Goal: Information Seeking & Learning: Learn about a topic

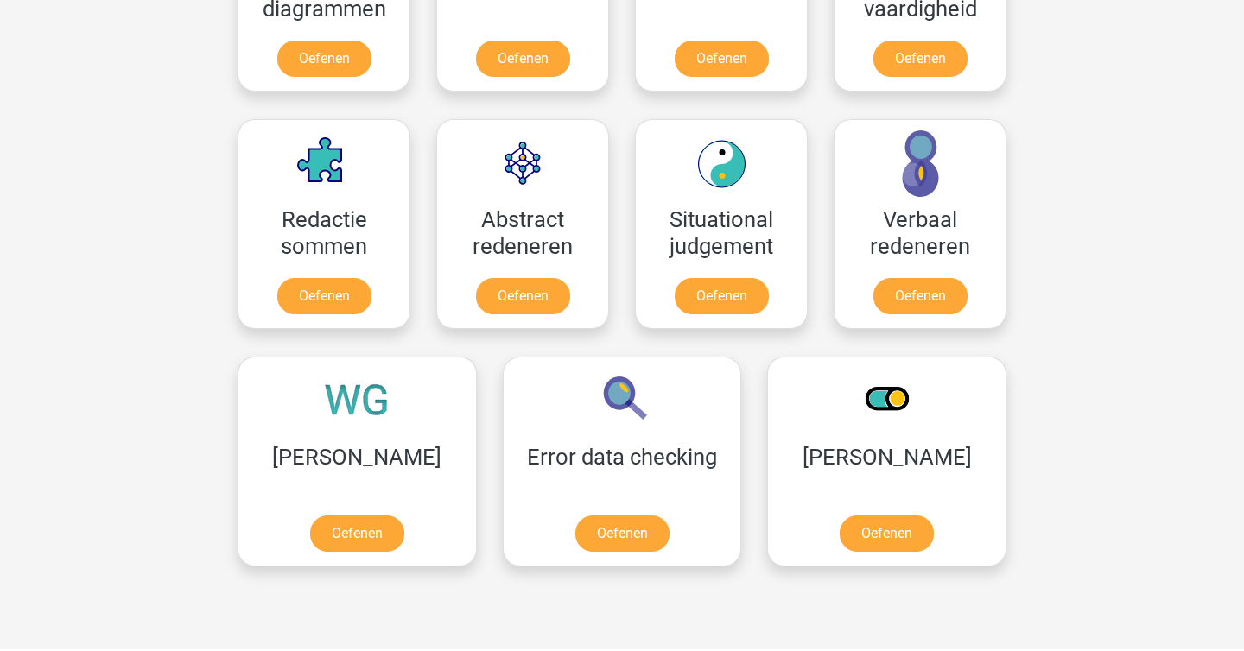
scroll to position [1165, 0]
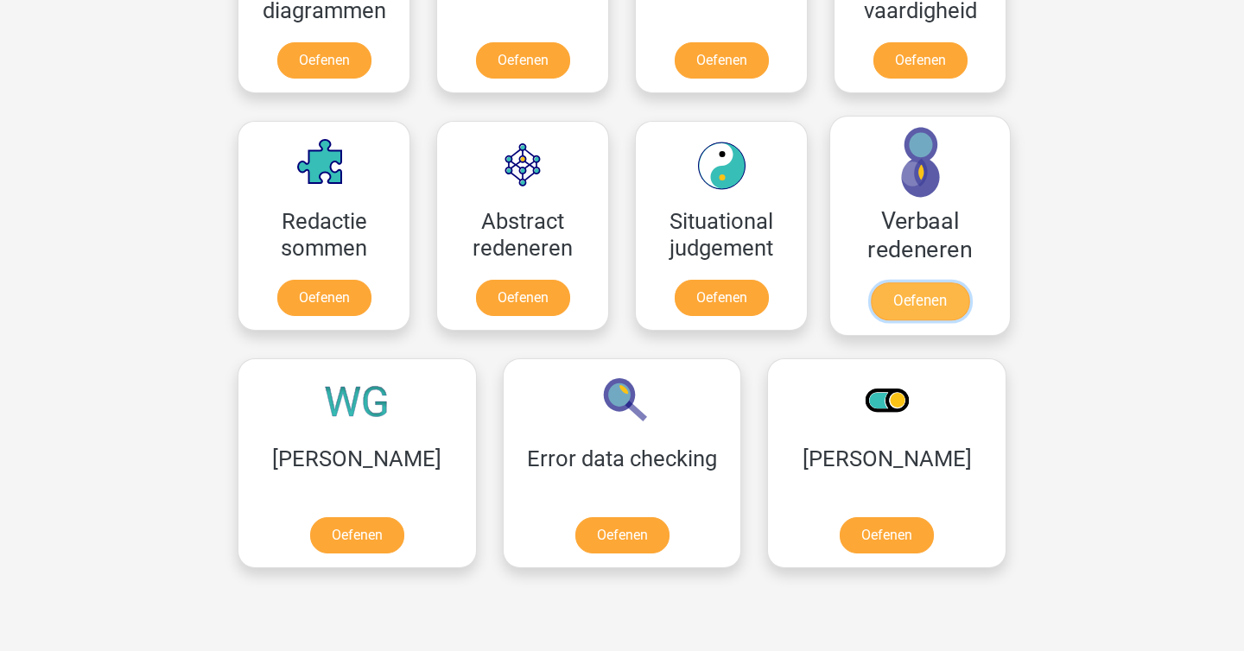
click at [930, 301] on link "Oefenen" at bounding box center [920, 301] width 98 height 38
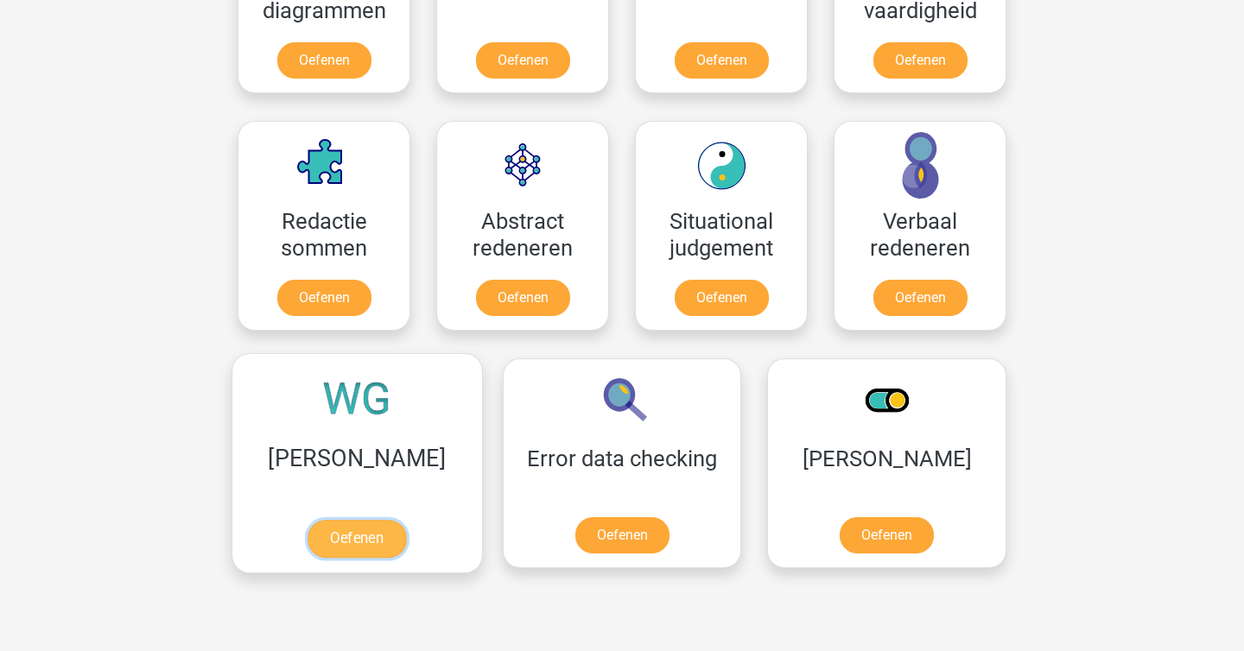
click at [308, 520] on link "Oefenen" at bounding box center [357, 539] width 98 height 38
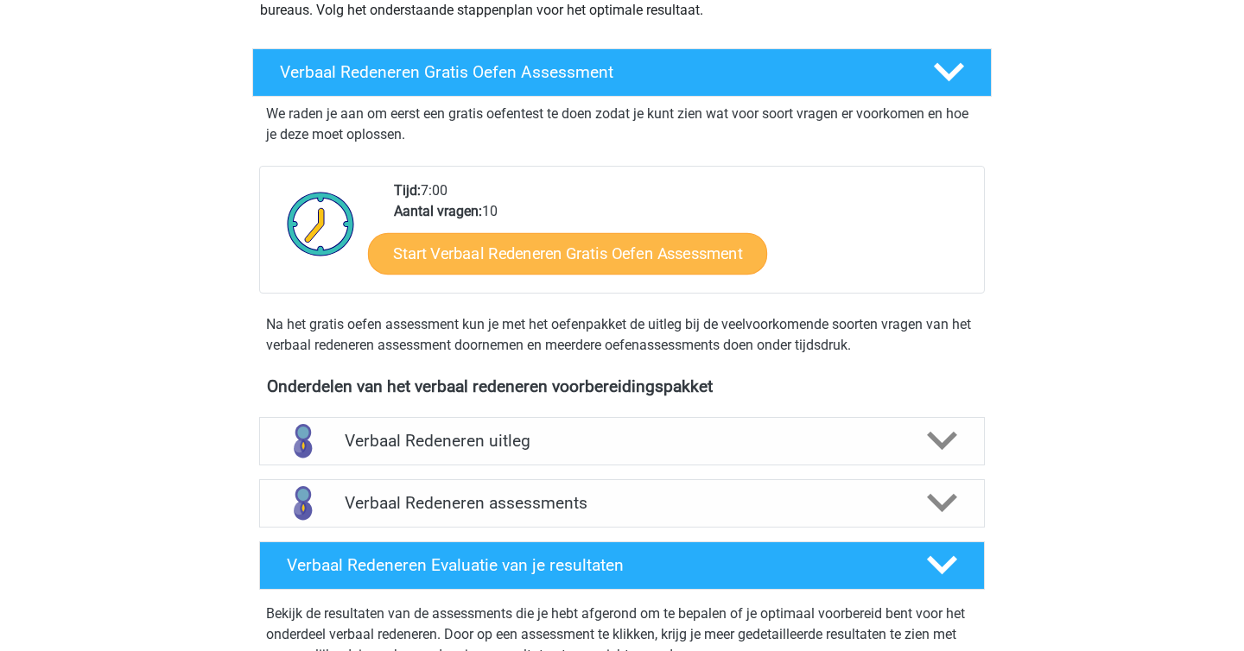
scroll to position [257, 0]
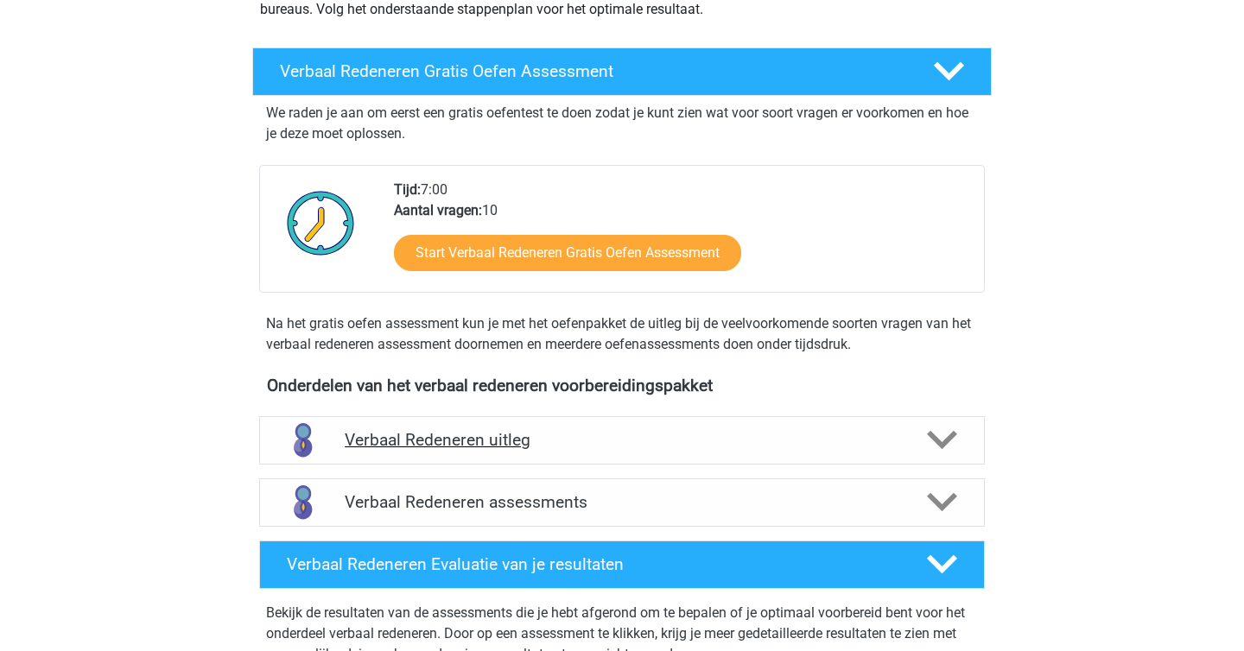
click at [483, 429] on div "Verbaal Redeneren uitleg" at bounding box center [622, 440] width 726 height 48
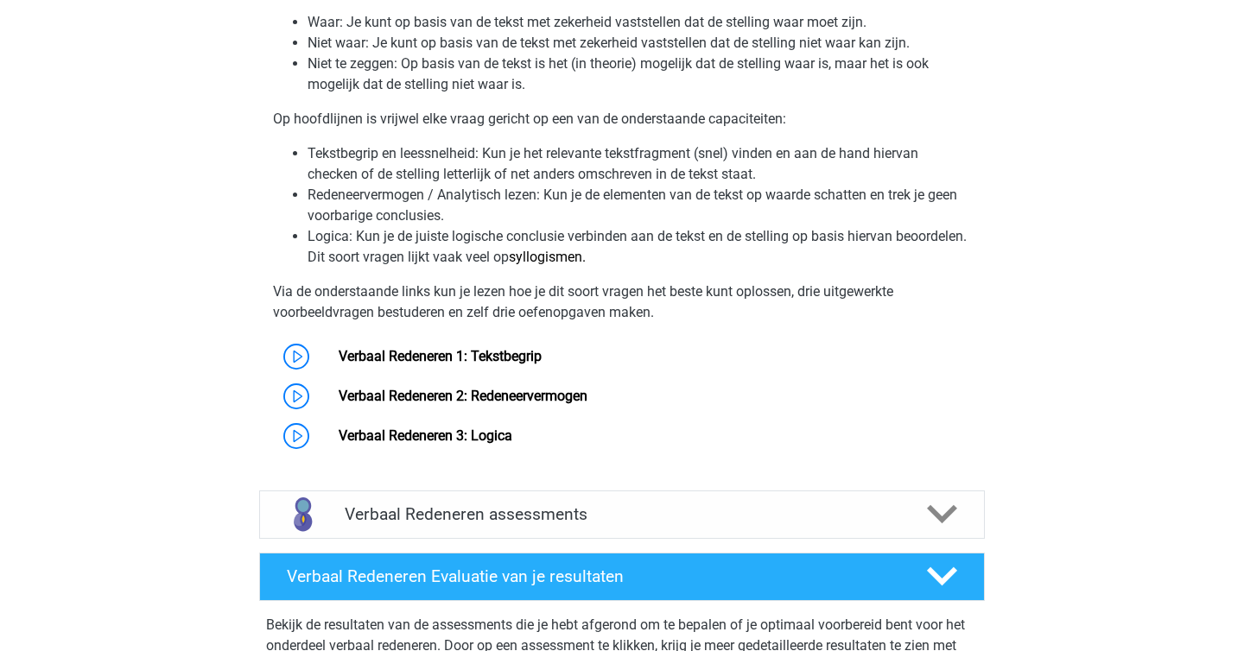
scroll to position [822, 0]
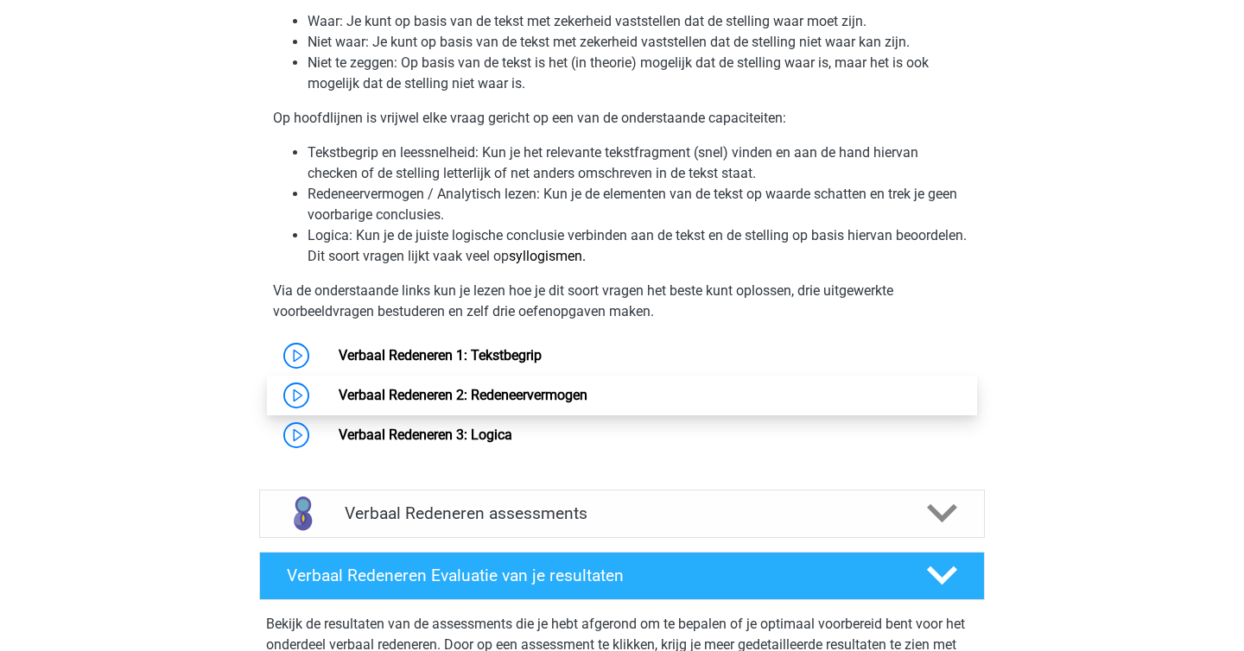
click at [339, 403] on link "Verbaal Redeneren 2: Redeneervermogen" at bounding box center [463, 395] width 249 height 16
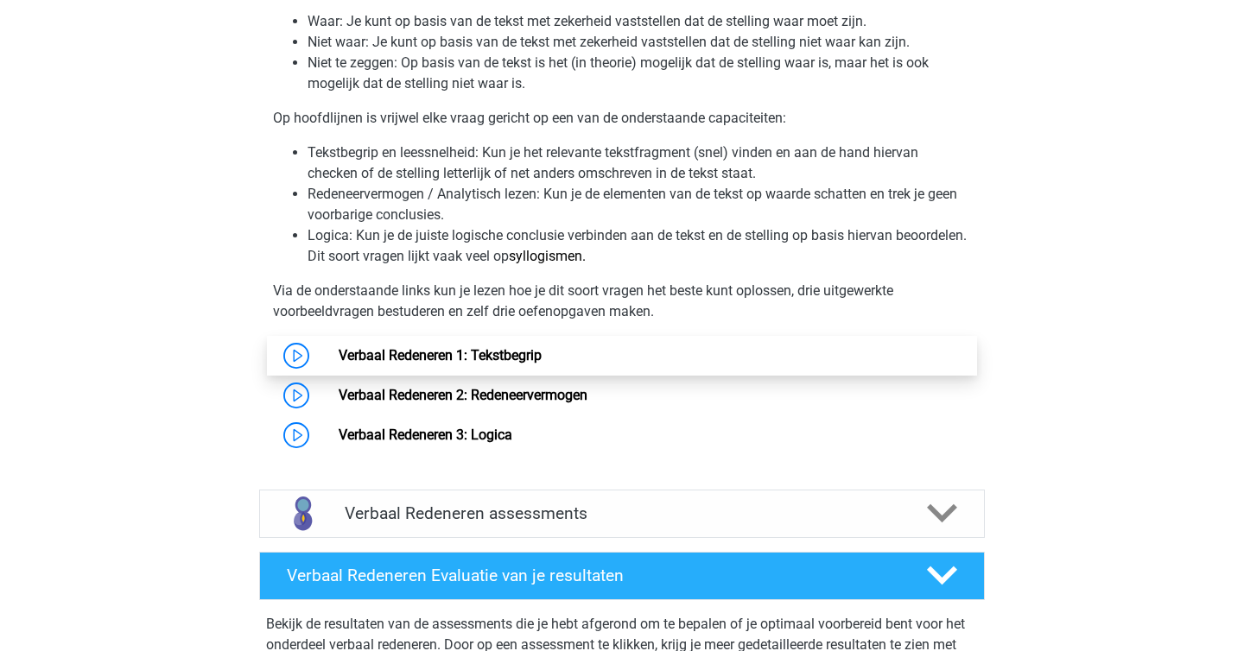
click at [404, 347] on link "Verbaal Redeneren 1: Tekstbegrip" at bounding box center [440, 355] width 203 height 16
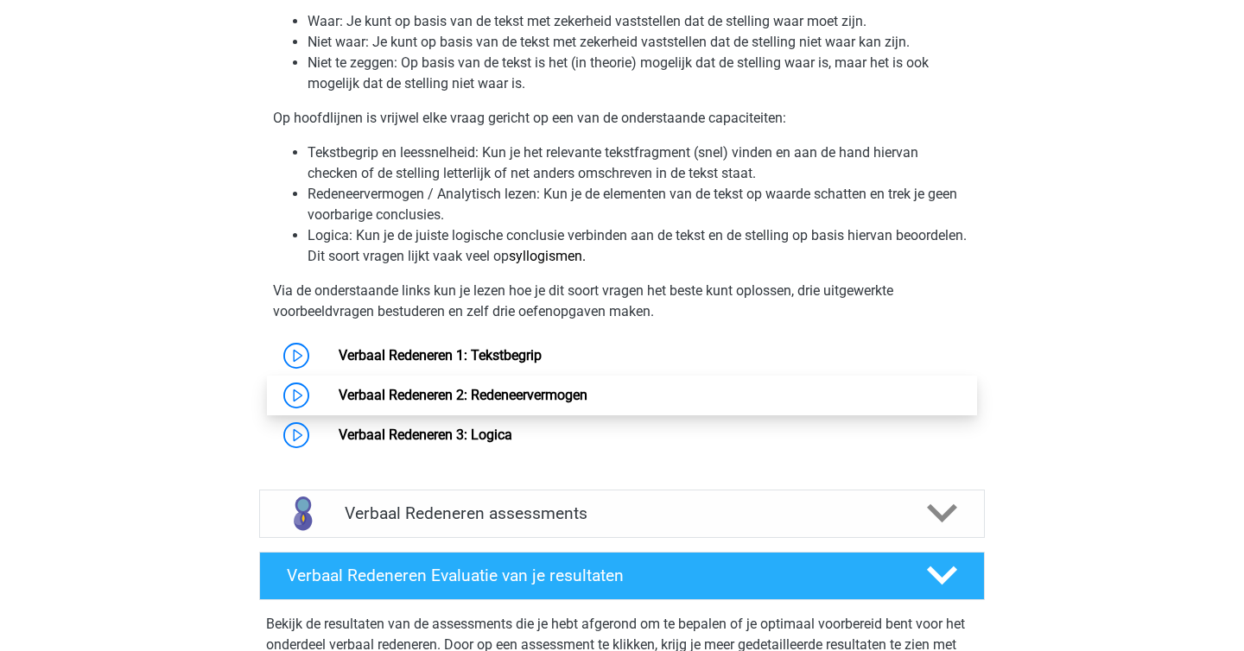
click at [389, 387] on link "Verbaal Redeneren 2: Redeneervermogen" at bounding box center [463, 395] width 249 height 16
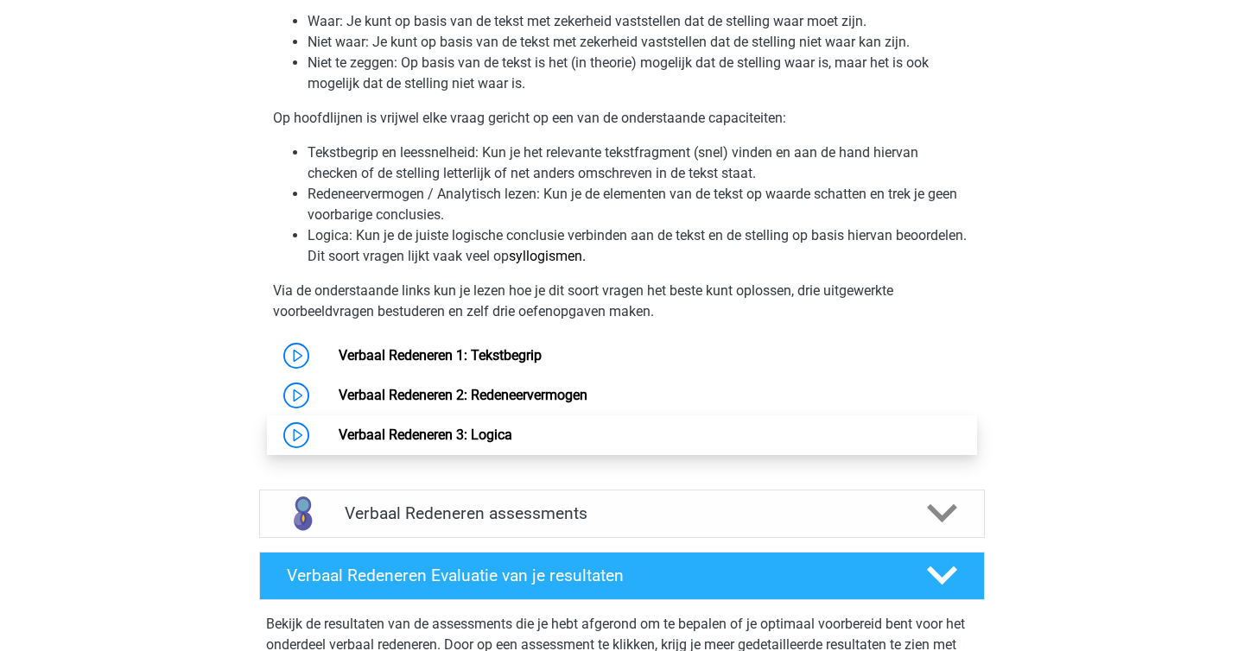
click at [386, 438] on link "Verbaal Redeneren 3: Logica" at bounding box center [426, 435] width 174 height 16
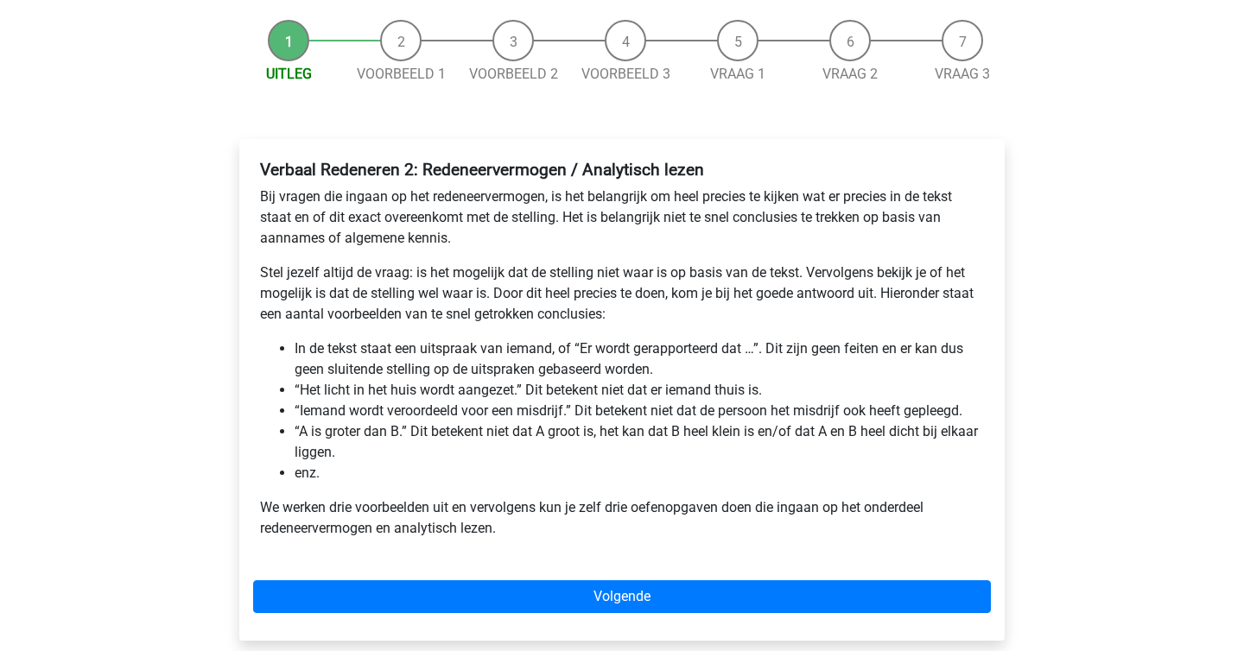
scroll to position [223, 0]
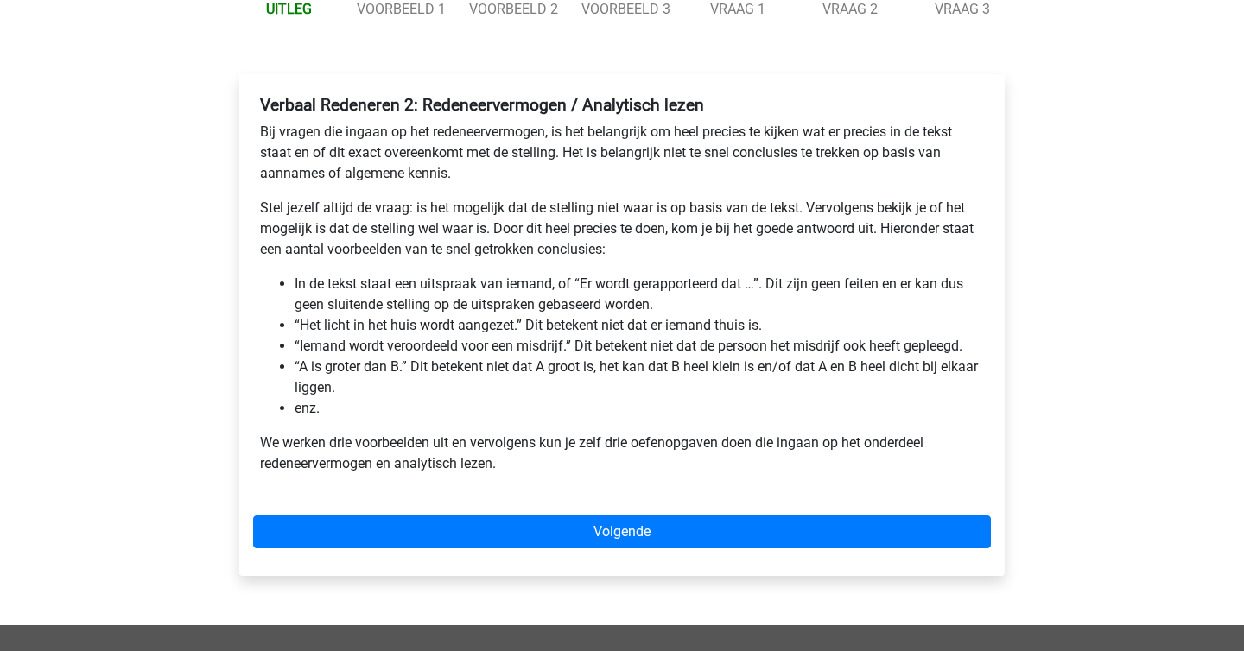
click at [302, 404] on li "enz." at bounding box center [639, 408] width 689 height 21
click at [352, 406] on li "enz." at bounding box center [639, 408] width 689 height 21
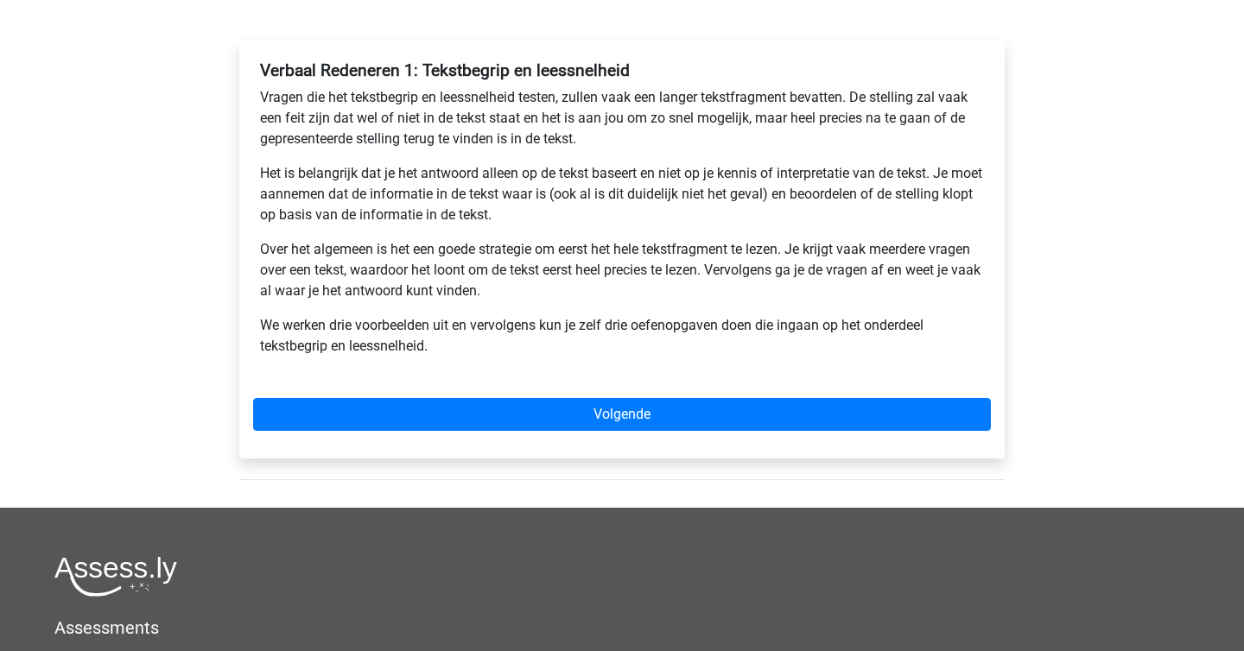
scroll to position [263, 0]
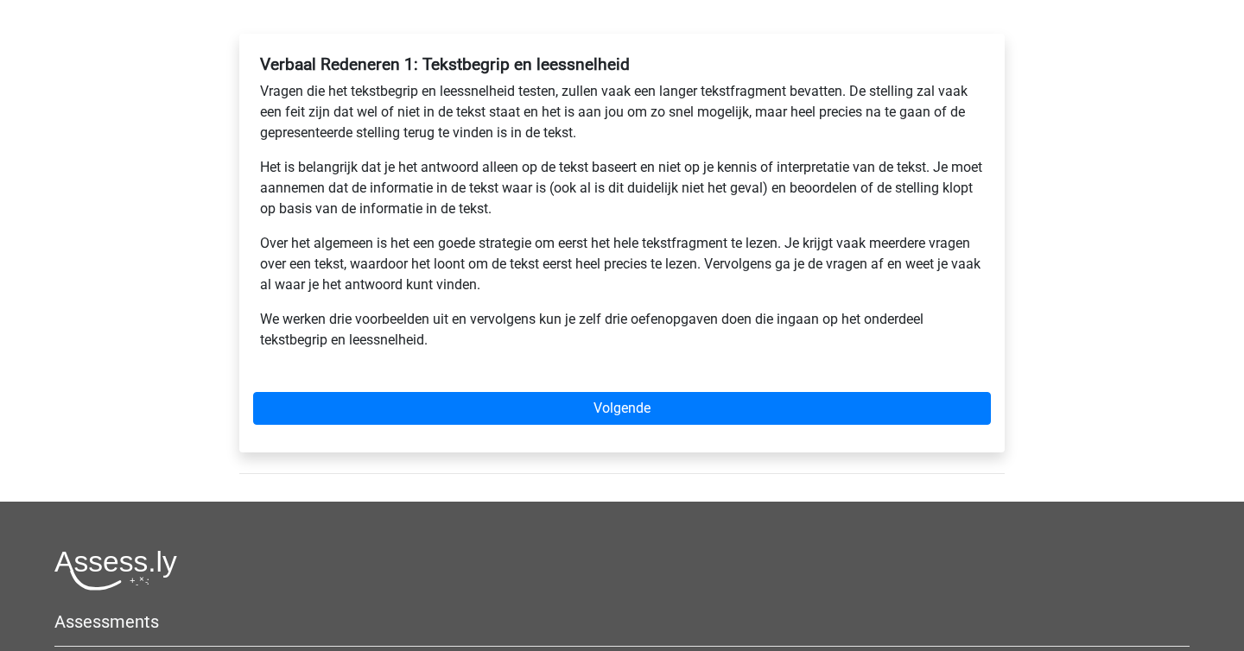
click at [512, 129] on p "Vragen die het tekstbegrip en leessnelheid testen, zullen vaak een langer tekst…" at bounding box center [622, 112] width 724 height 62
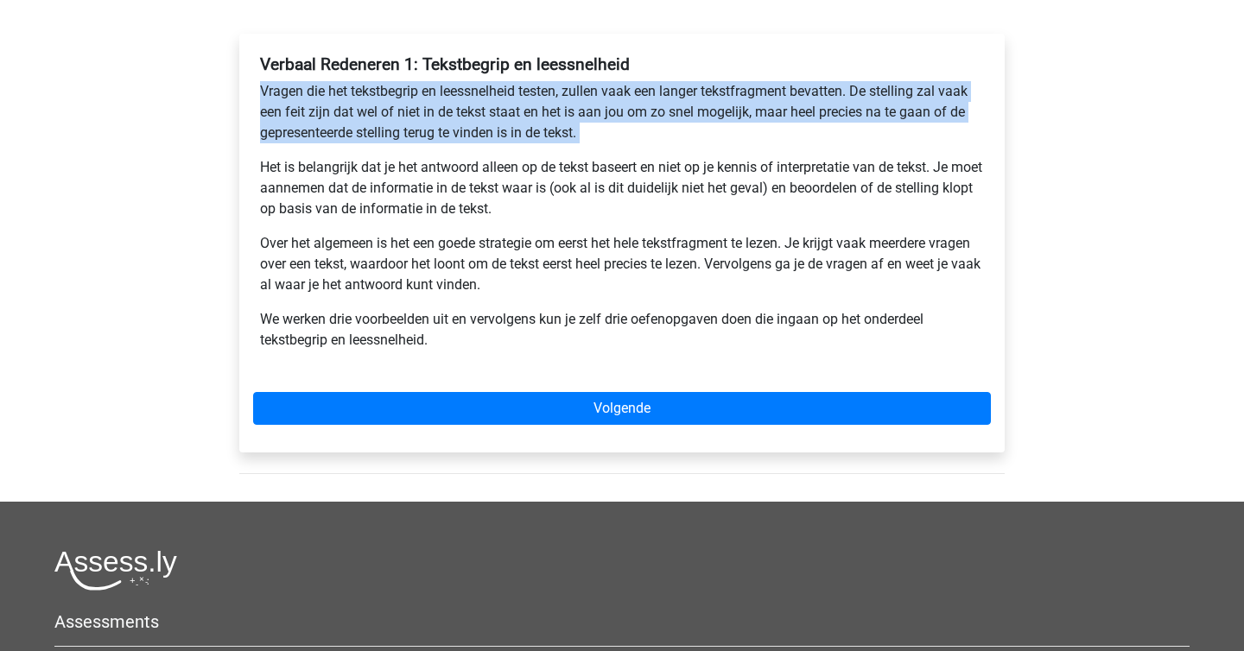
click at [517, 194] on p "Het is belangrijk dat je het antwoord alleen op de tekst baseert en niet op je …" at bounding box center [622, 188] width 724 height 62
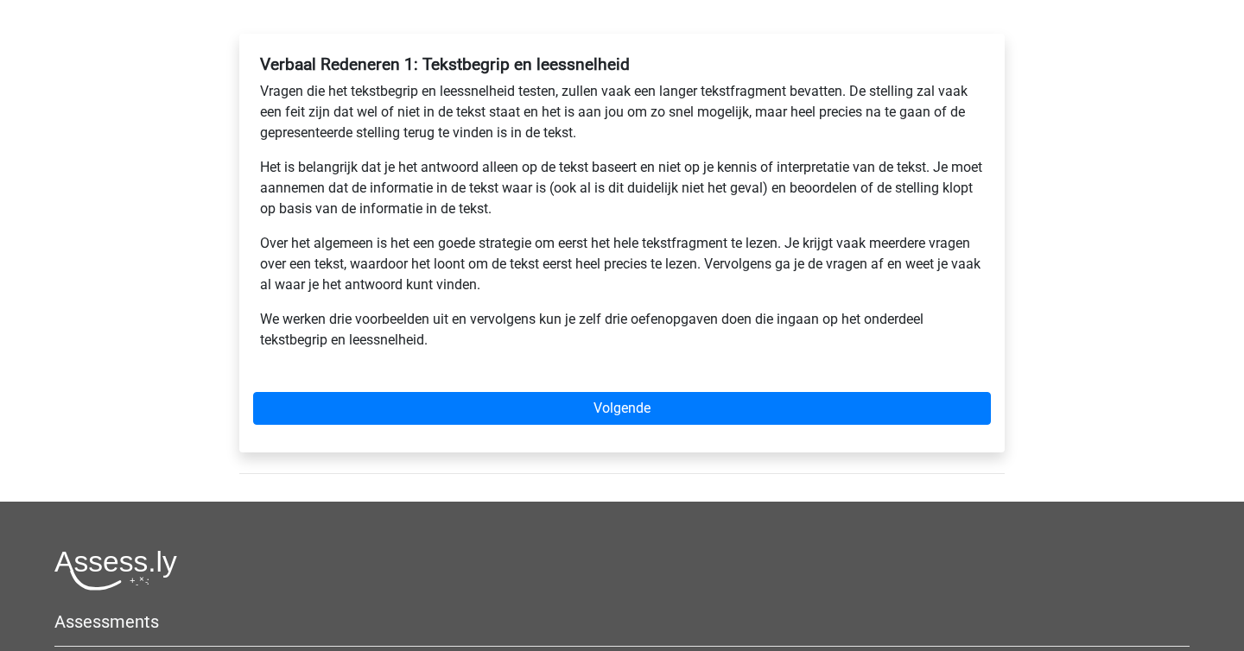
click at [517, 194] on p "Het is belangrijk dat je het antwoord alleen op de tekst baseert en niet op je …" at bounding box center [622, 188] width 724 height 62
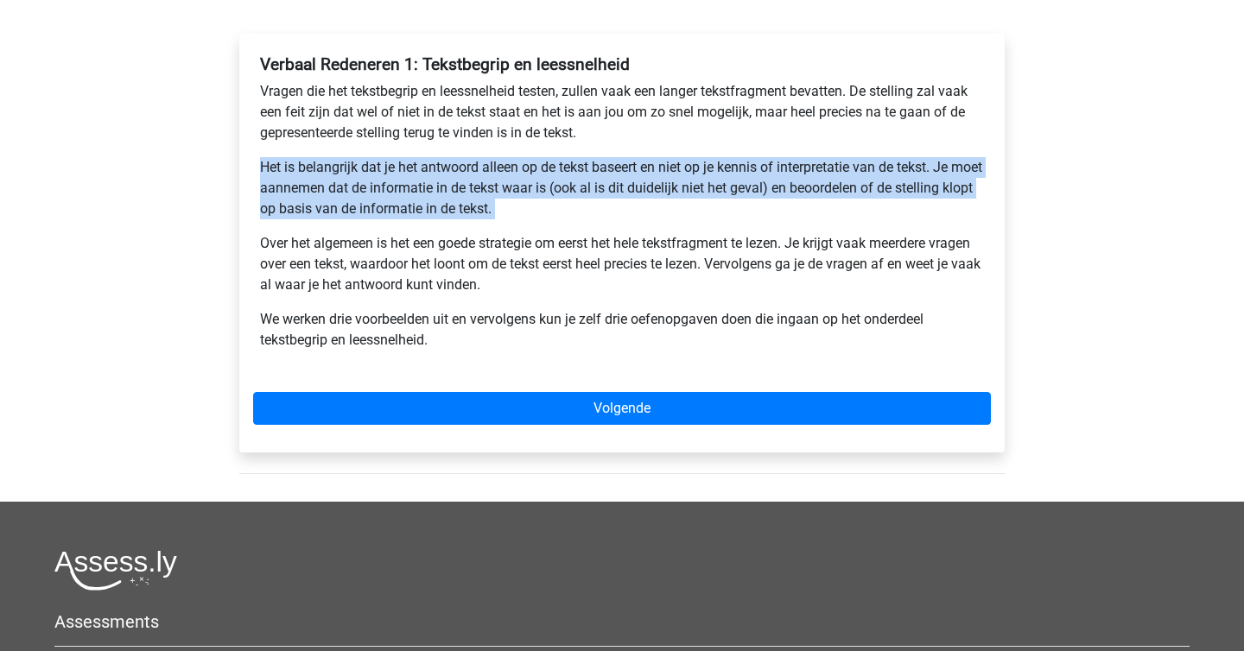
click at [517, 194] on p "Het is belangrijk dat je het antwoord alleen op de tekst baseert en niet op je …" at bounding box center [622, 188] width 724 height 62
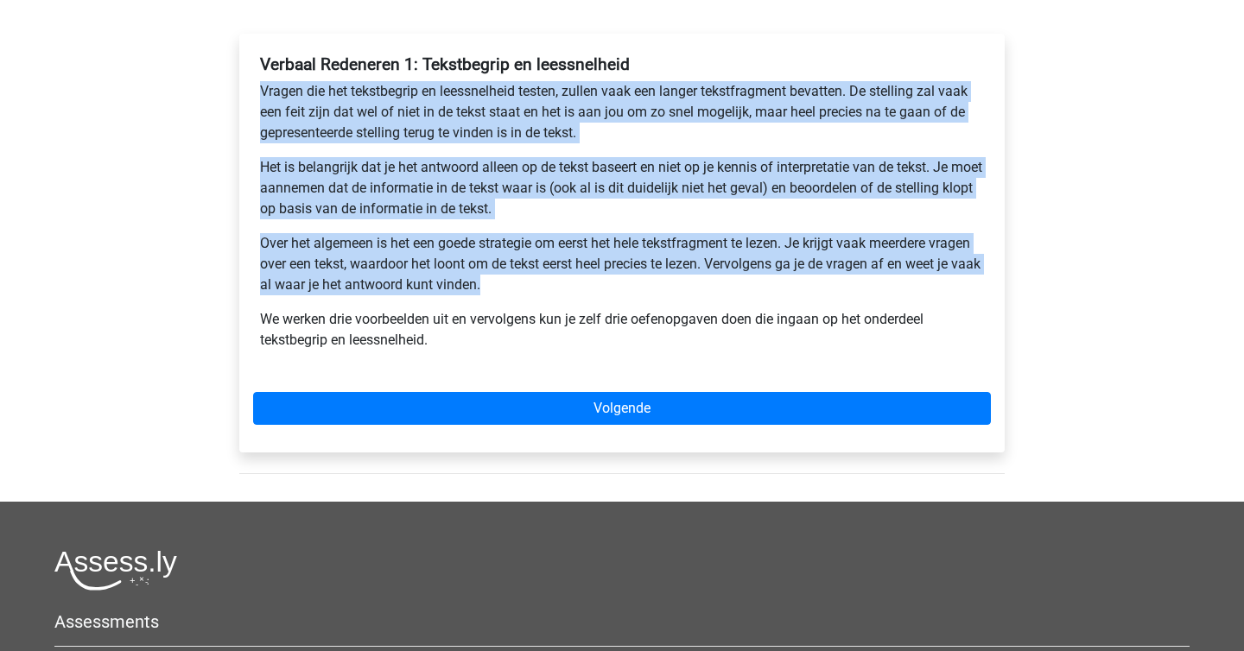
drag, startPoint x: 546, startPoint y: 283, endPoint x: 252, endPoint y: 92, distance: 350.8
click at [252, 92] on div "Verbaal Redeneren 1: Tekstbegrip en leessnelheid Vragen die het tekstbegrip en …" at bounding box center [621, 243] width 765 height 419
copy div "Vragen die het tekstbegrip en leessnelheid testen, zullen vaak een langer tekst…"
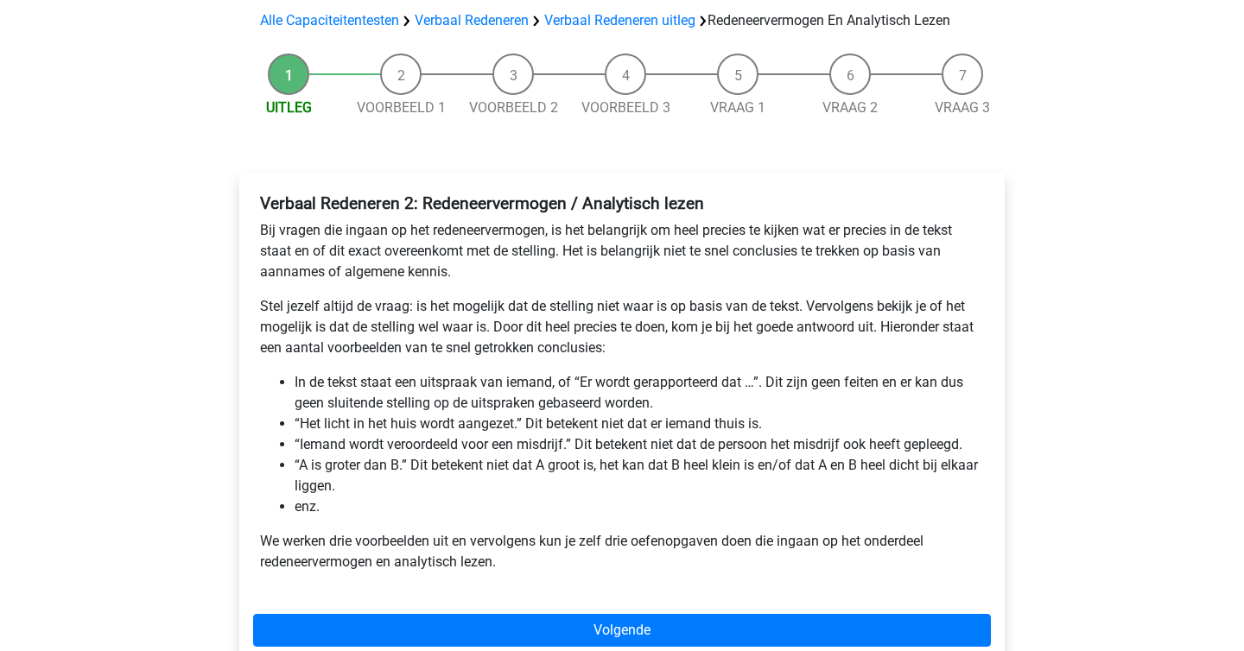
scroll to position [126, 0]
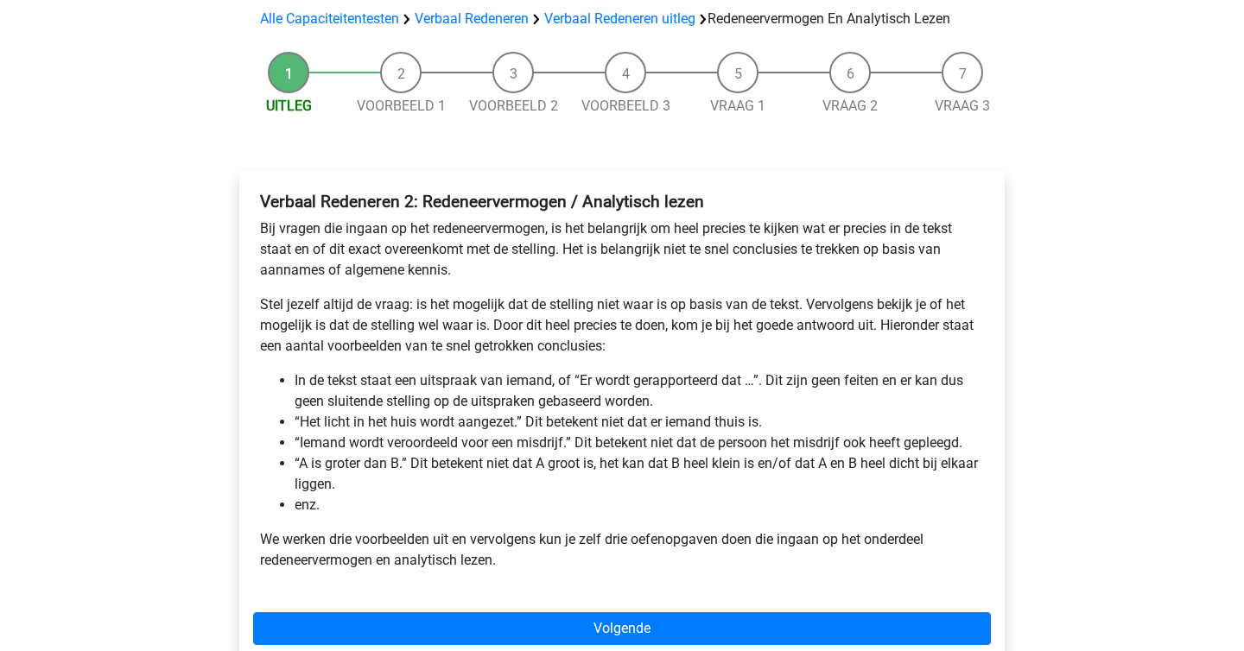
click at [389, 353] on p "Stel jezelf altijd de vraag: is het mogelijk dat de stelling niet waar is op ba…" at bounding box center [622, 326] width 724 height 62
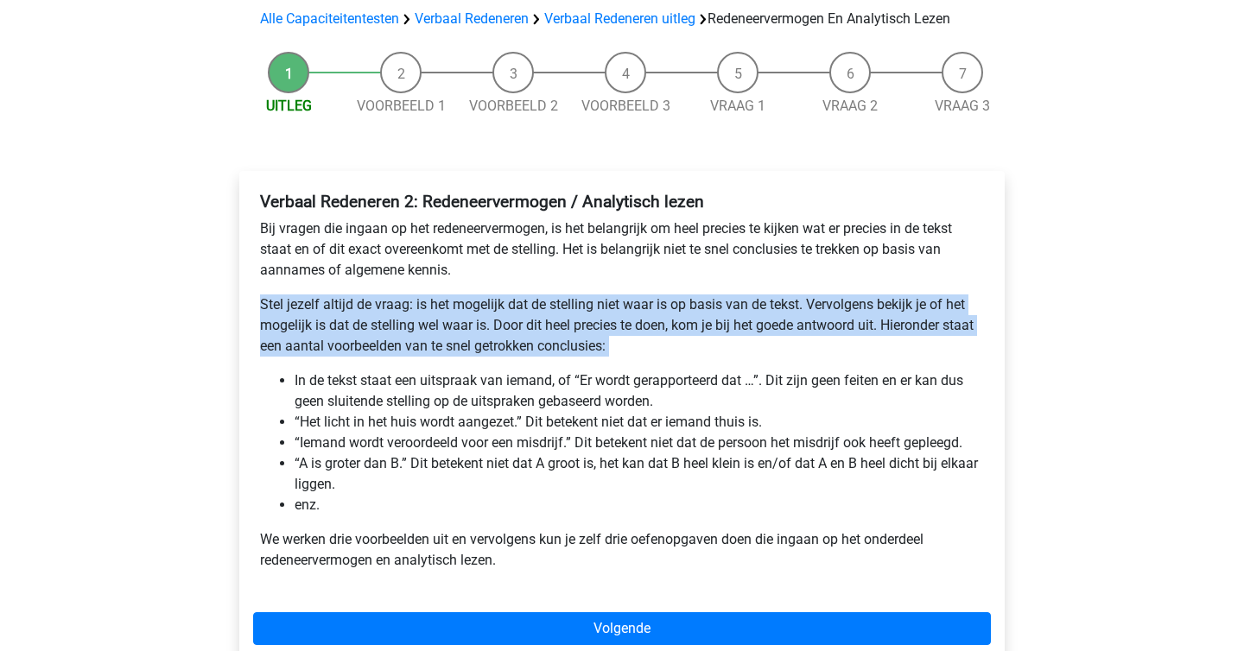
click at [655, 376] on li "In de tekst staat een uitspraak van iemand, of “Er wordt gerapporteerd dat …”. …" at bounding box center [639, 391] width 689 height 41
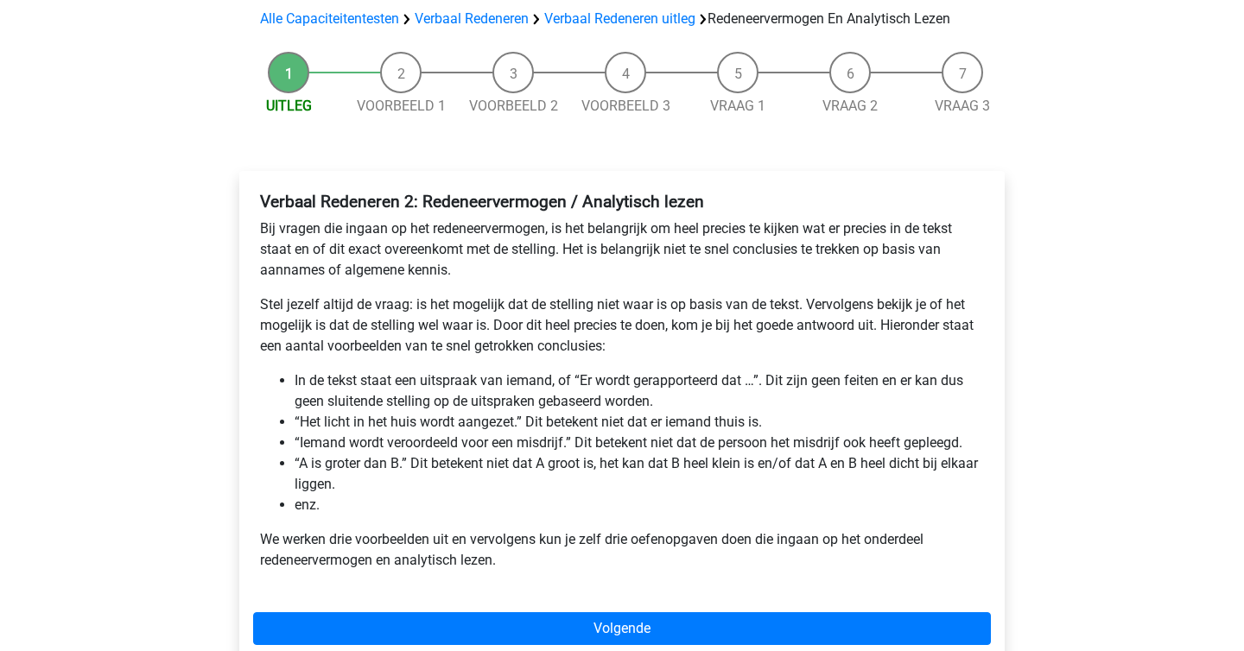
click at [655, 376] on li "In de tekst staat een uitspraak van iemand, of “Er wordt gerapporteerd dat …”. …" at bounding box center [639, 391] width 689 height 41
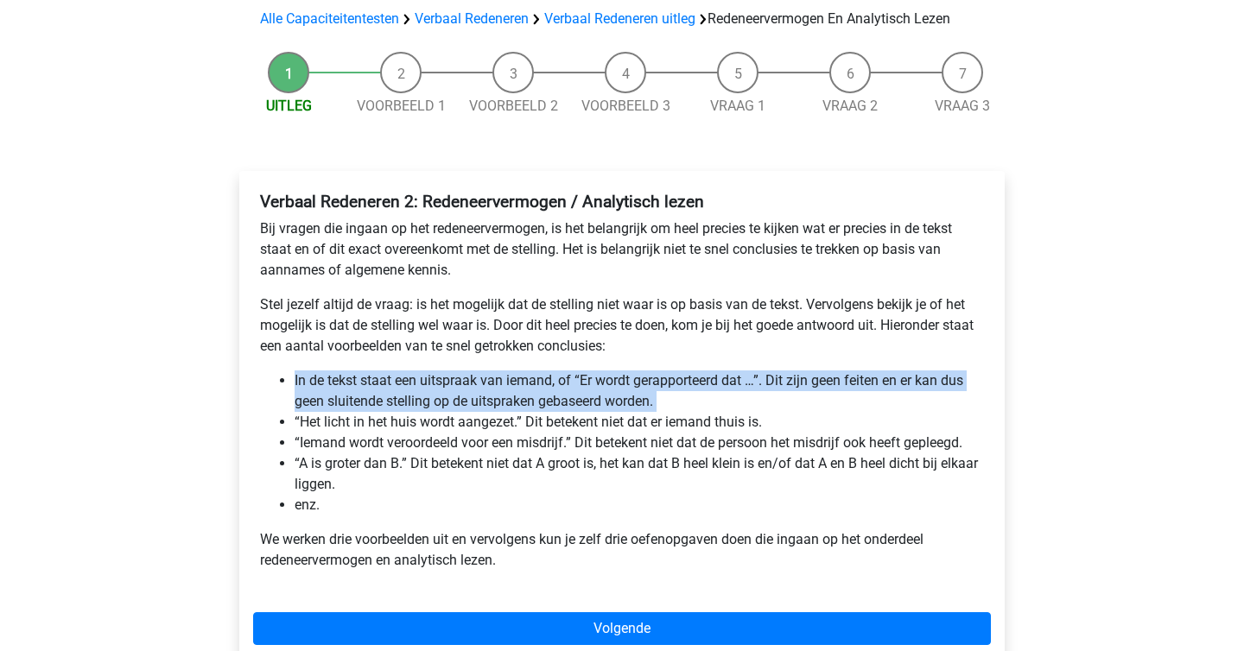
click at [512, 397] on li "In de tekst staat een uitspraak van iemand, of “Er wordt gerapporteerd dat …”. …" at bounding box center [639, 391] width 689 height 41
drag, startPoint x: 710, startPoint y: 404, endPoint x: 286, endPoint y: 378, distance: 425.0
click at [295, 378] on li "In de tekst staat een uitspraak van iemand, of “Er wordt gerapporteerd dat …”. …" at bounding box center [639, 391] width 689 height 41
click at [295, 380] on li "In de tekst staat een uitspraak van iemand, of “Er wordt gerapporteerd dat …”. …" at bounding box center [639, 391] width 689 height 41
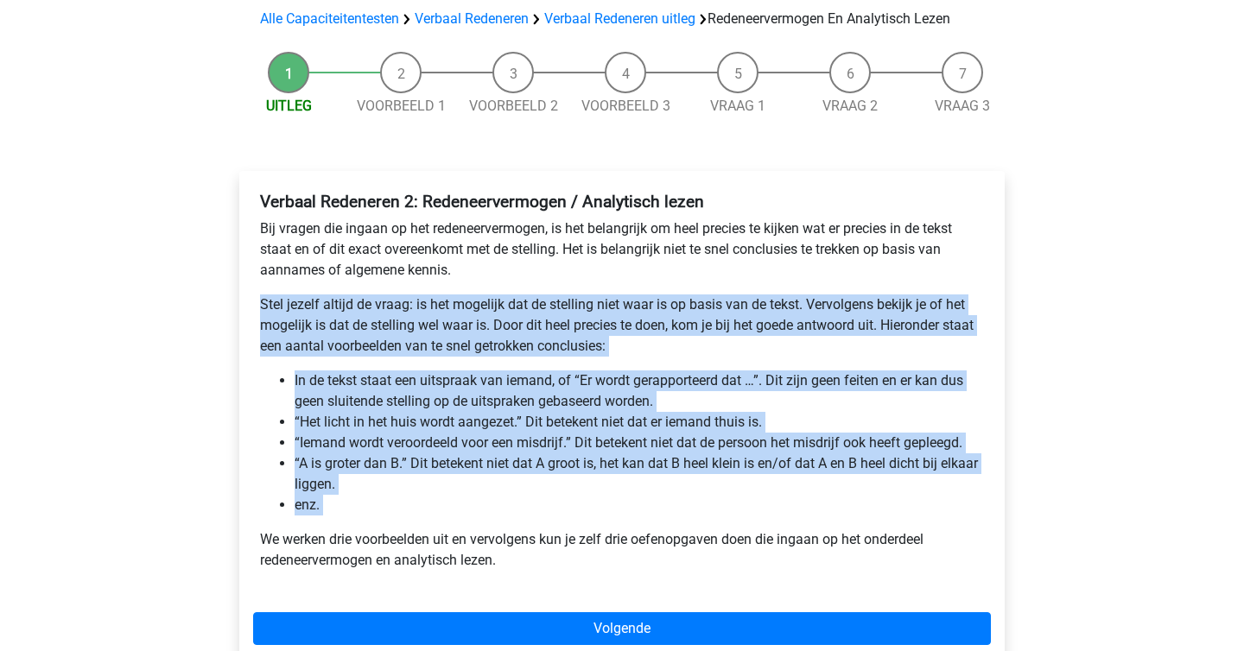
drag, startPoint x: 479, startPoint y: 516, endPoint x: 252, endPoint y: 309, distance: 307.0
click at [253, 309] on div "Verbaal Redeneren 2: Redeneervermogen / Analytisch lezen Bij vragen die ingaan …" at bounding box center [622, 388] width 738 height 407
copy div "Stel jezelf altijd de vraag: is het mogelijk dat de stelling niet waar is op ba…"
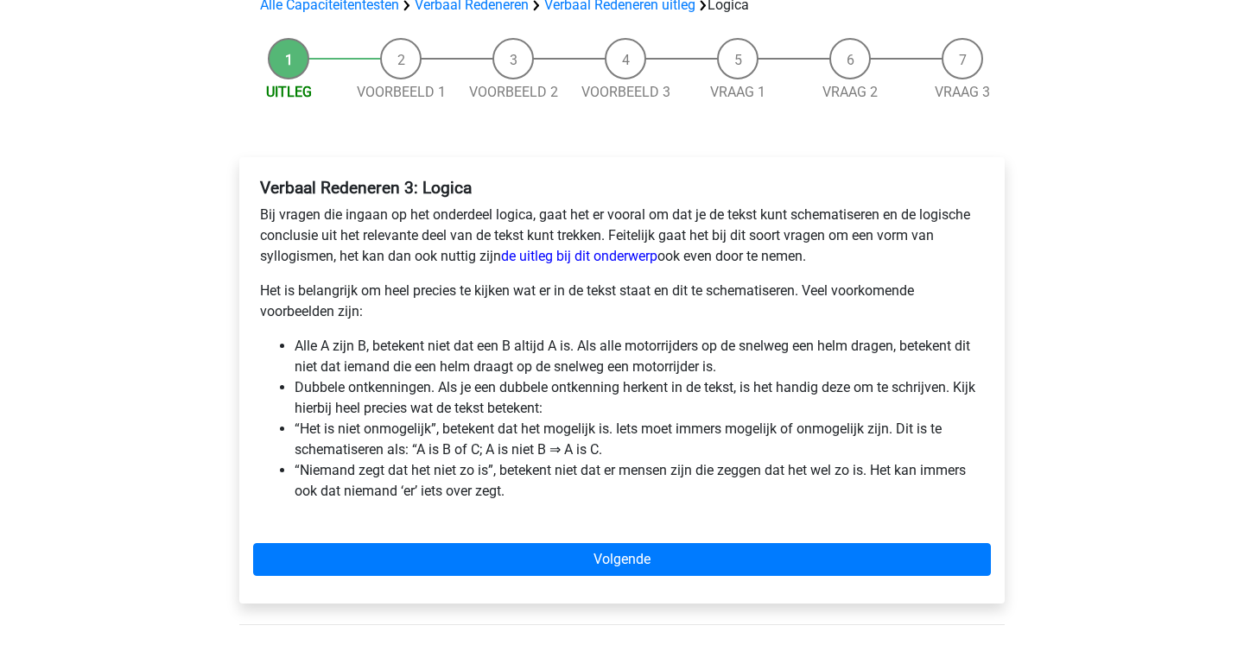
scroll to position [142, 0]
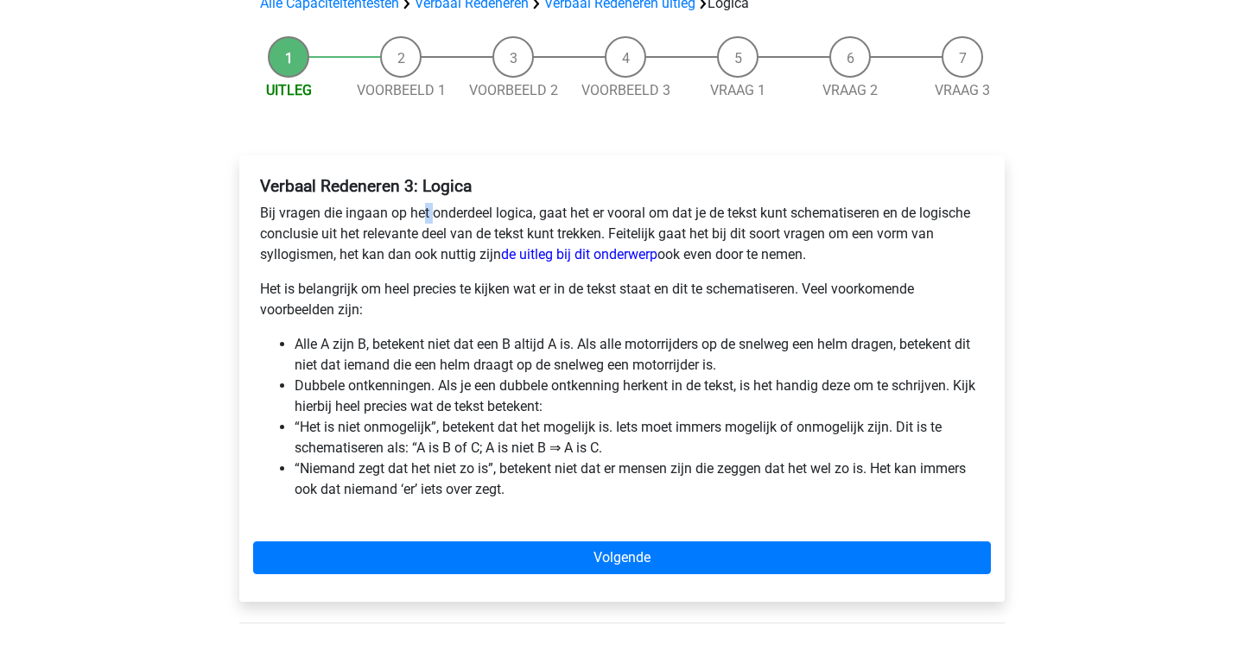
click at [426, 211] on p "Bij vragen die ingaan op het onderdeel logica, gaat het er vooral om dat je de …" at bounding box center [622, 234] width 724 height 62
click at [433, 210] on p "Bij vragen die ingaan op het onderdeel logica, gaat het er vooral om dat je de …" at bounding box center [622, 234] width 724 height 62
click at [431, 213] on p "Bij vragen die ingaan op het onderdeel logica, gaat het er vooral om dat je de …" at bounding box center [622, 234] width 724 height 62
copy p "o"
click at [462, 282] on p "Het is belangrijk om heel precies te kijken wat er in de tekst staat en dit te …" at bounding box center [622, 299] width 724 height 41
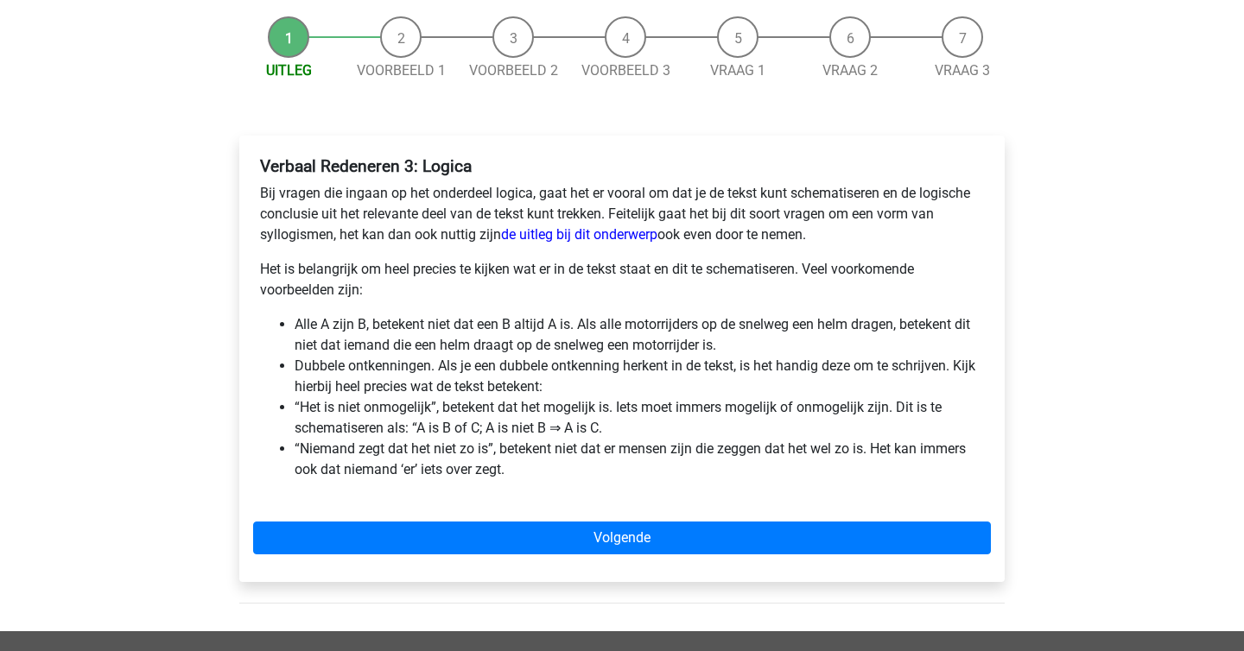
scroll to position [162, 0]
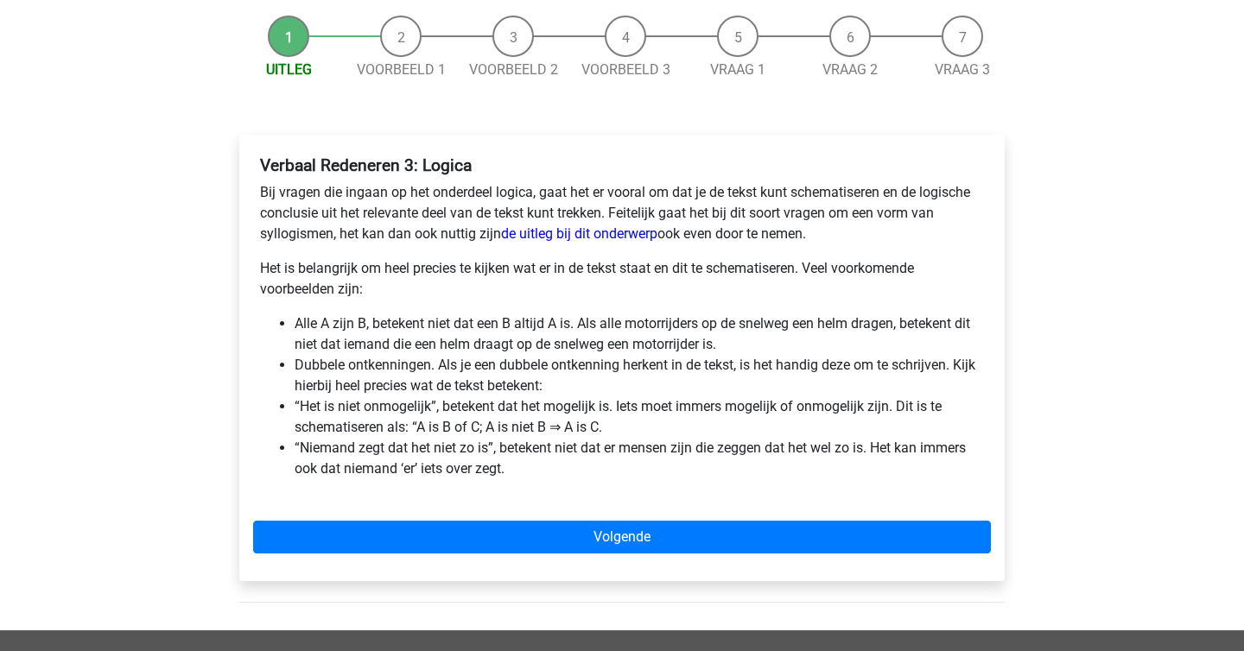
click at [488, 289] on p "Het is belangrijk om heel precies te kijken wat er in de tekst staat en dit te …" at bounding box center [622, 278] width 724 height 41
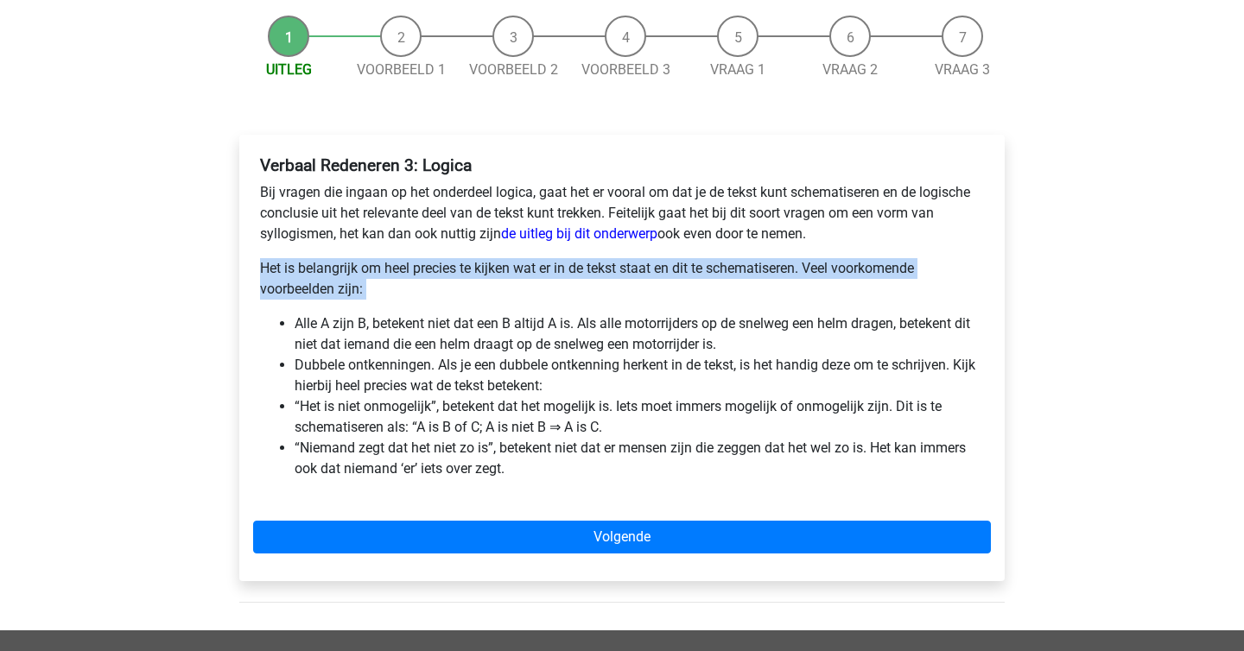
click at [488, 289] on p "Het is belangrijk om heel precies te kijken wat er in de tekst staat en dit te …" at bounding box center [622, 278] width 724 height 41
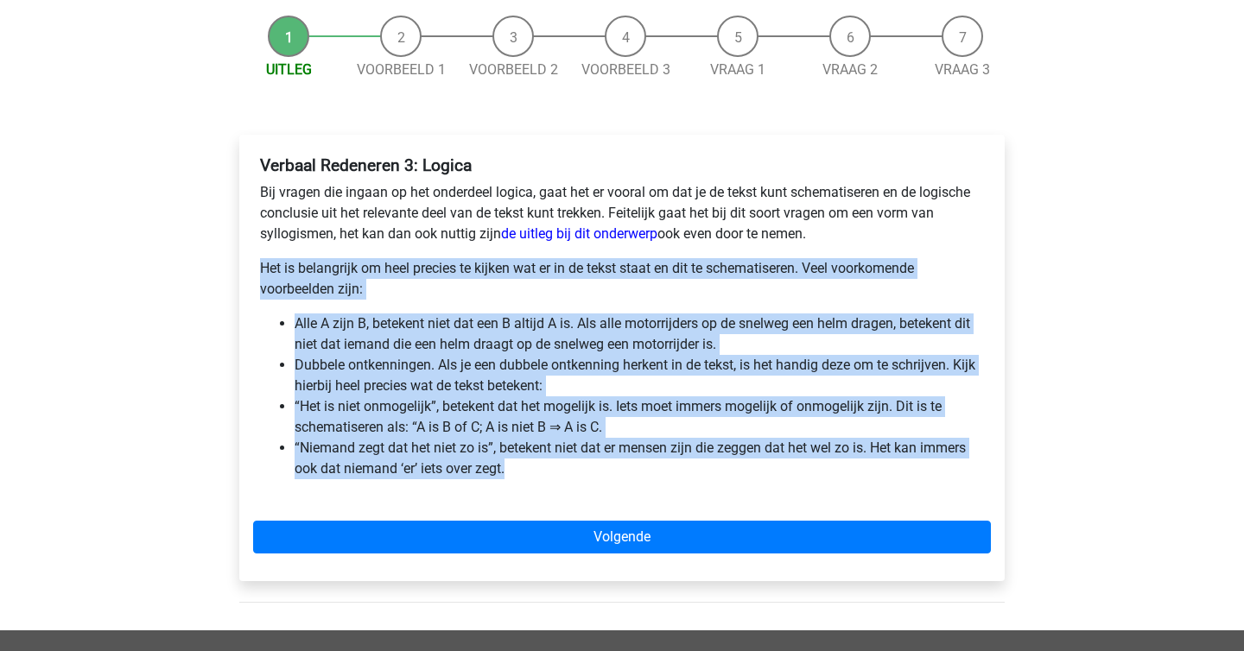
drag, startPoint x: 590, startPoint y: 476, endPoint x: 251, endPoint y: 275, distance: 394.7
click at [251, 275] on div "Verbaal Redeneren 3: Logica Bij vragen die ingaan op het onderdeel logica, gaat…" at bounding box center [621, 358] width 765 height 447
copy div "Het is belangrijk om heel precies te kijken wat er in de tekst staat en dit te …"
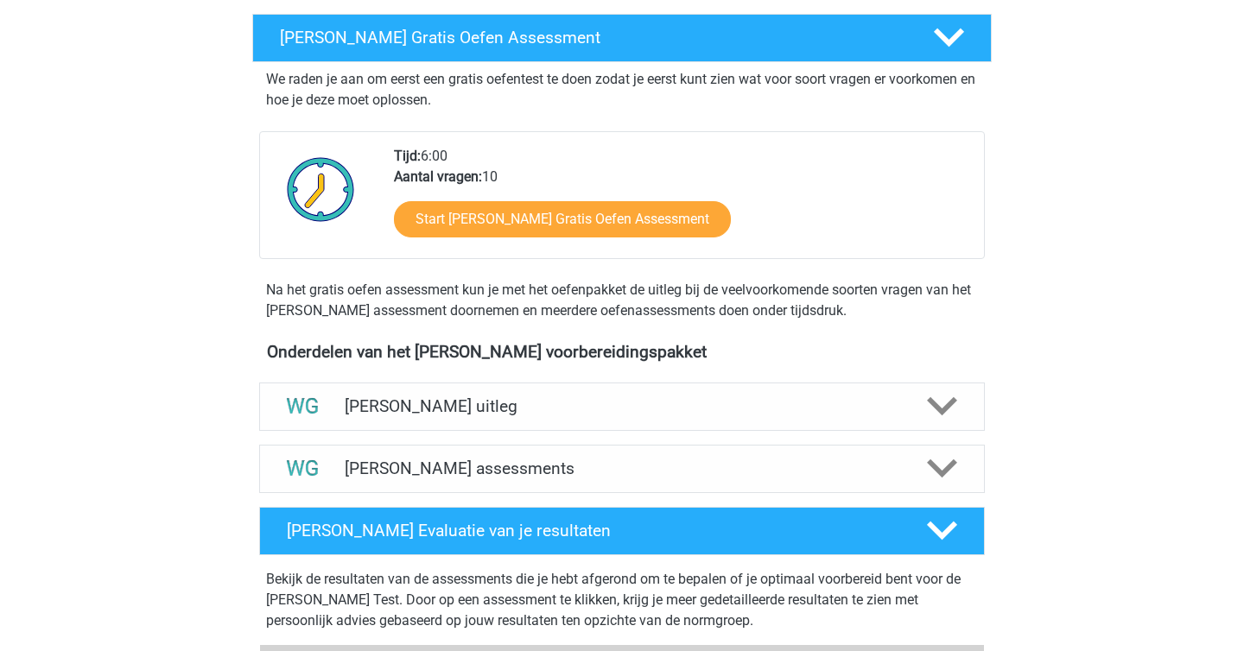
scroll to position [293, 0]
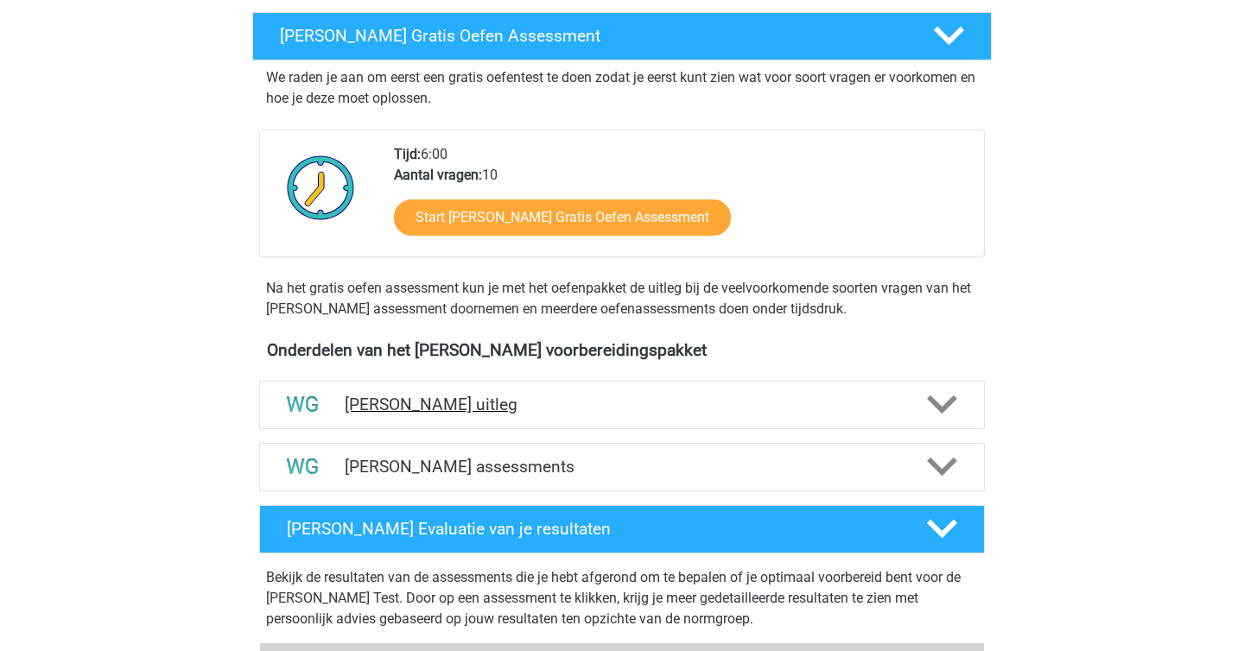
click at [419, 395] on h4 "[PERSON_NAME] uitleg" at bounding box center [622, 405] width 555 height 20
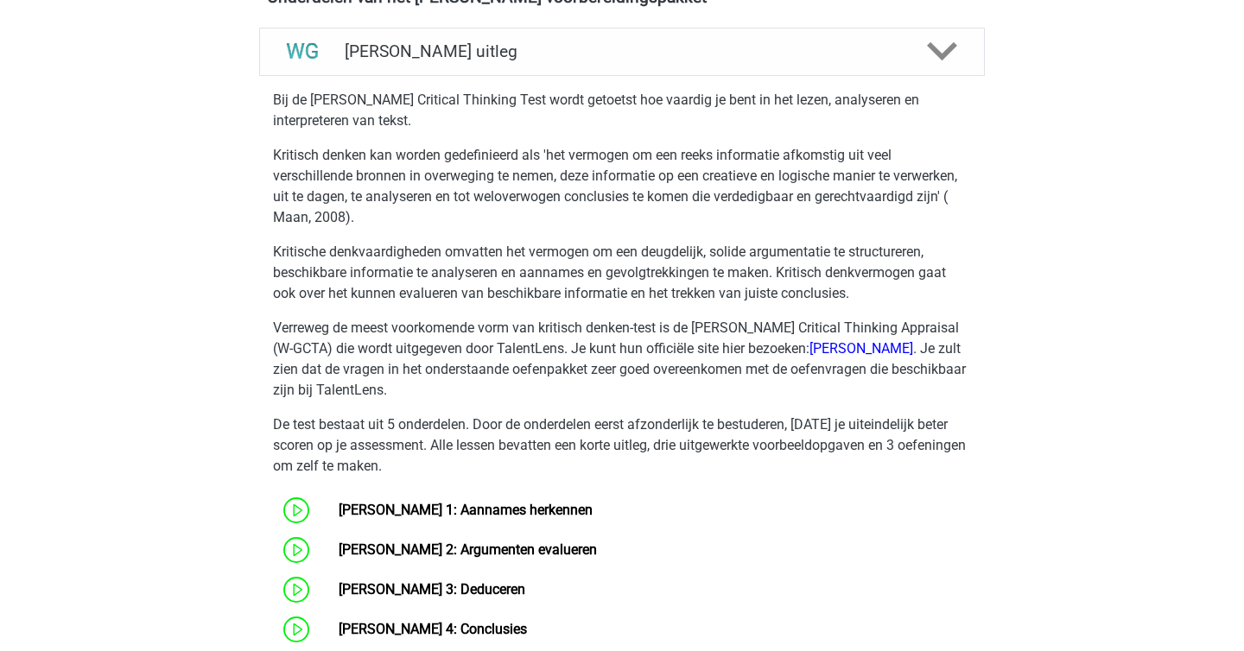
scroll to position [648, 0]
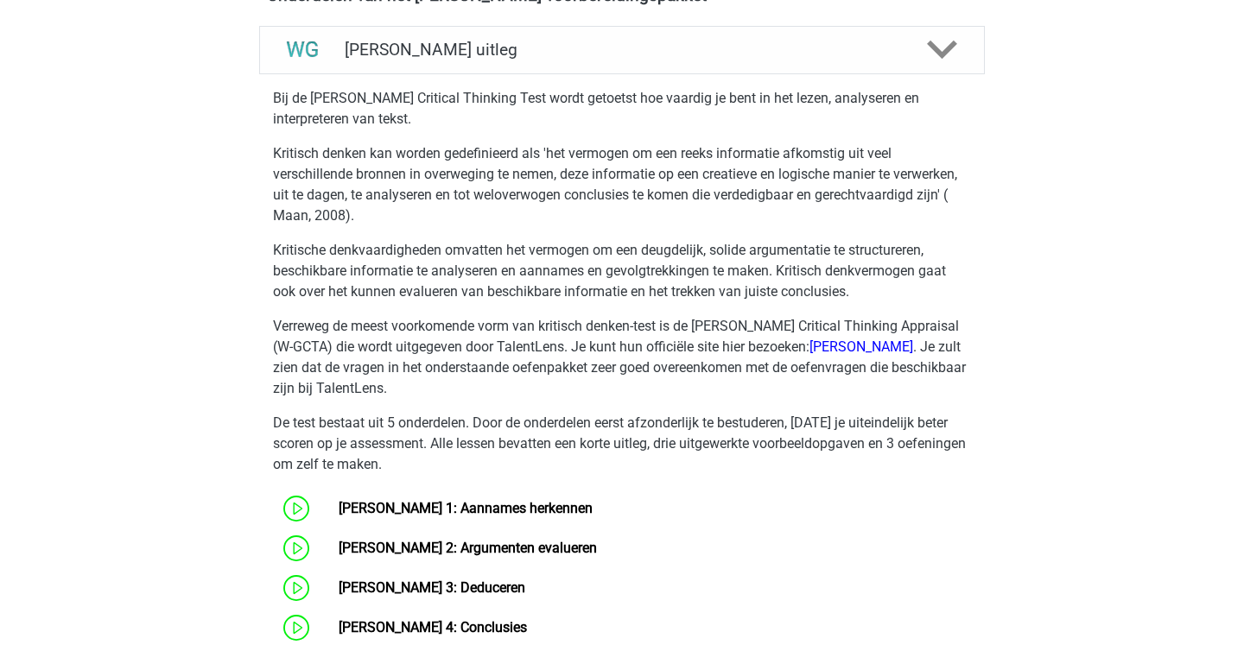
click at [419, 468] on p "De test bestaat uit 5 onderdelen. Door de onderdelen eerst afzonderlijk te best…" at bounding box center [622, 444] width 698 height 62
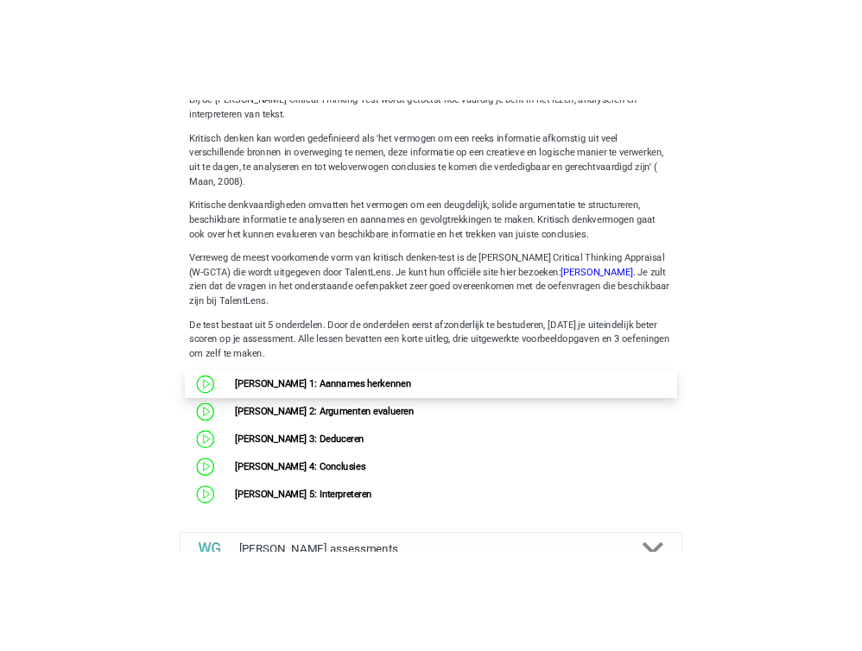
scroll to position [783, 0]
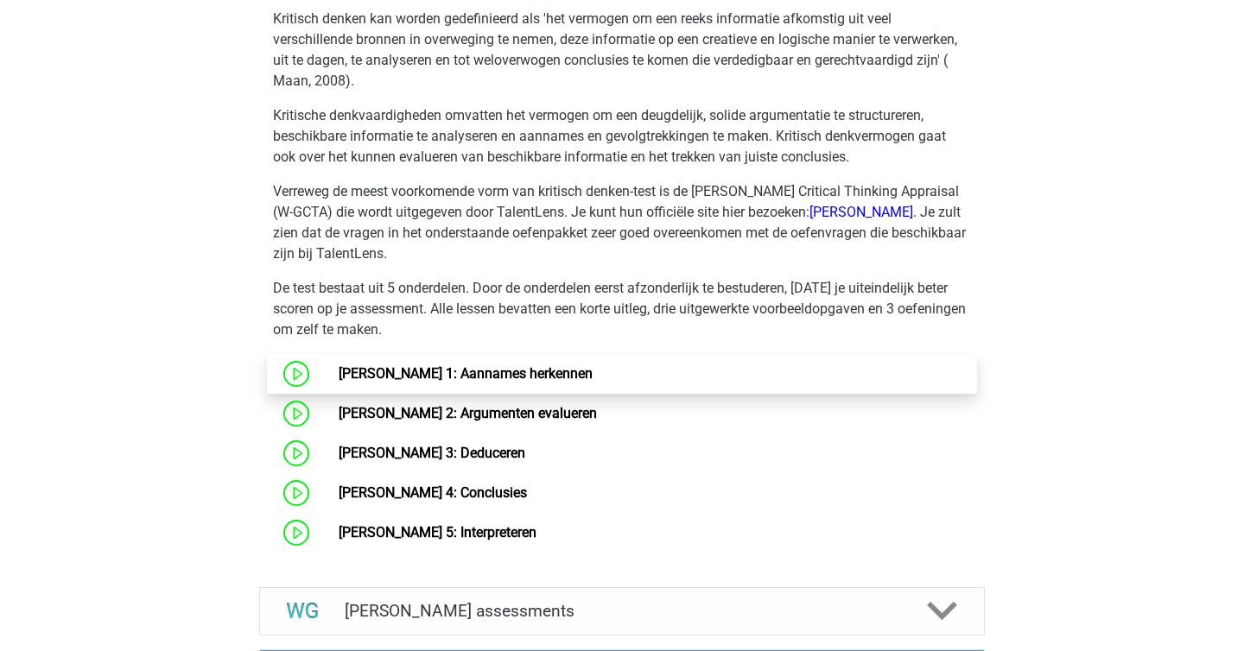
click at [499, 375] on link "Watson Glaser 1: Aannames herkennen" at bounding box center [466, 373] width 254 height 16
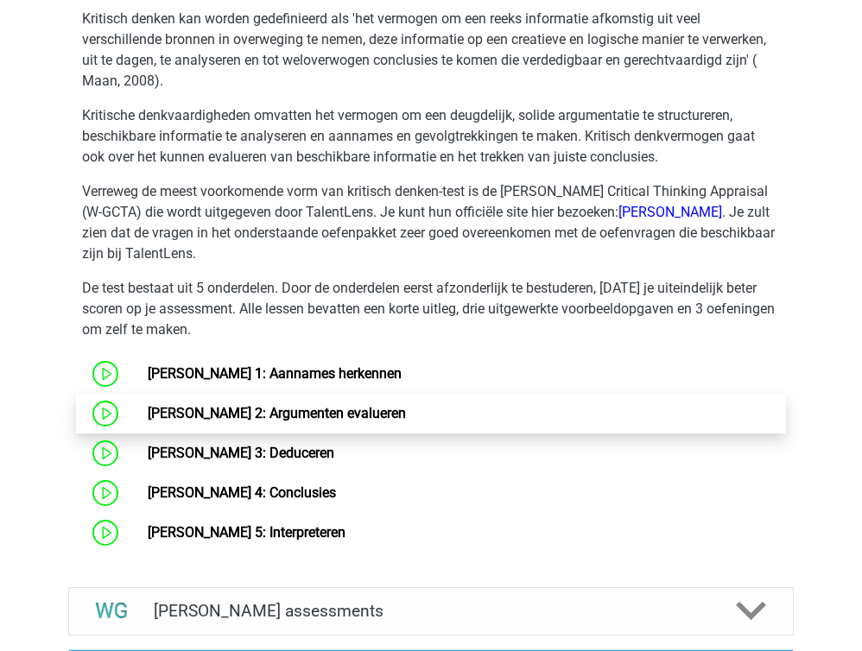
click at [259, 419] on link "Watson Glaser 2: Argumenten evalueren" at bounding box center [277, 413] width 258 height 16
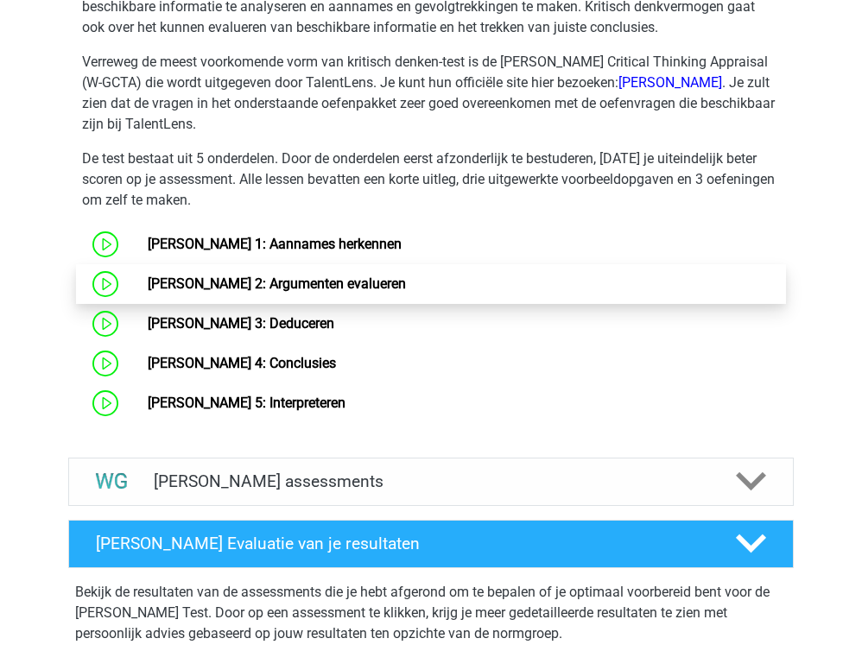
scroll to position [952, 0]
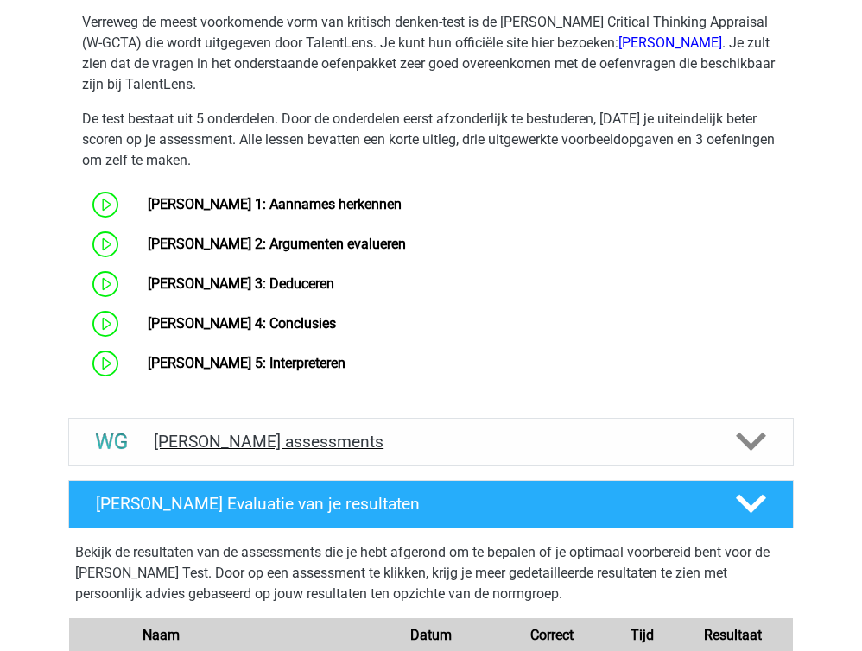
click at [409, 427] on div "Watson Glaser assessments" at bounding box center [431, 442] width 726 height 48
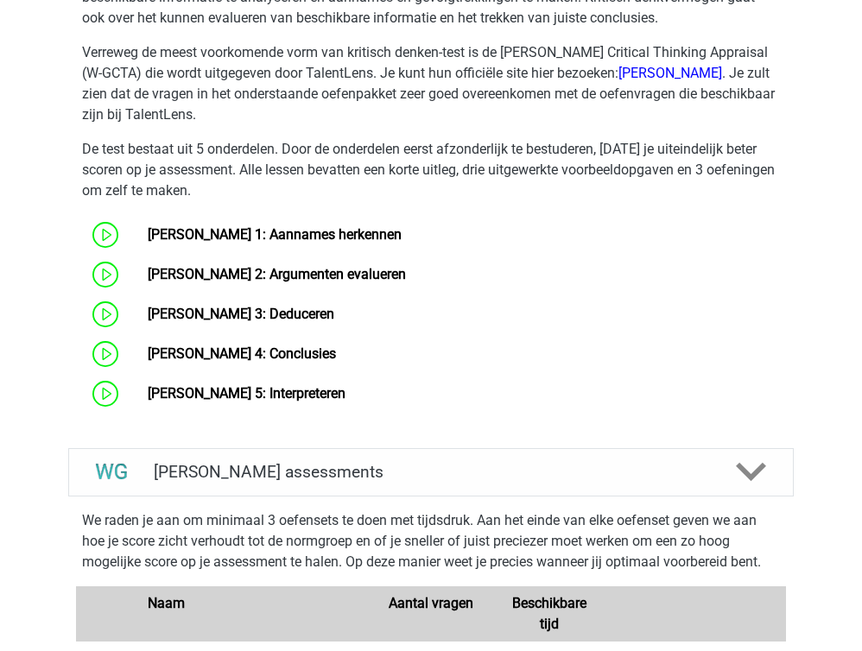
scroll to position [920, 0]
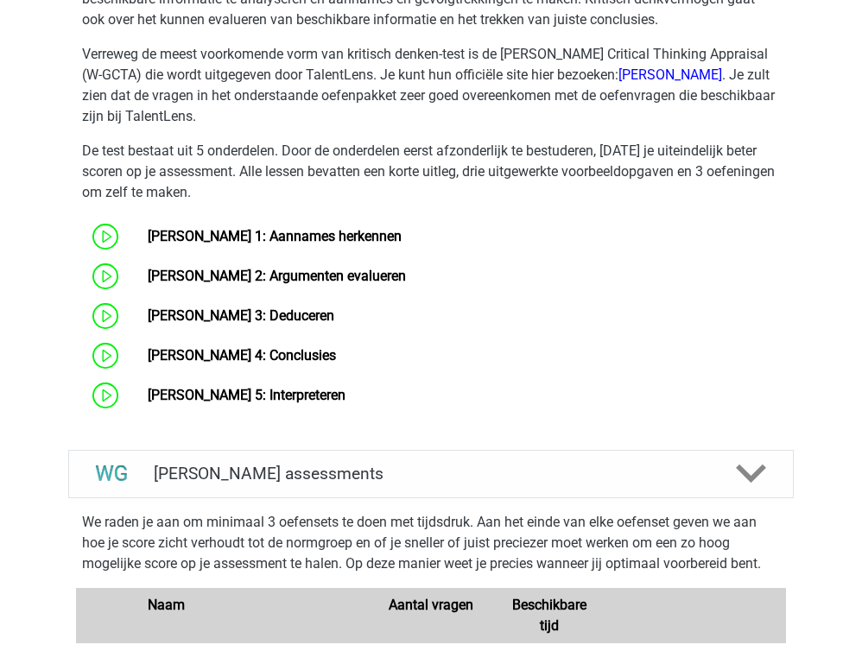
click at [501, 143] on p "De test bestaat uit 5 onderdelen. Door de onderdelen eerst afzonderlijk te best…" at bounding box center [431, 172] width 698 height 62
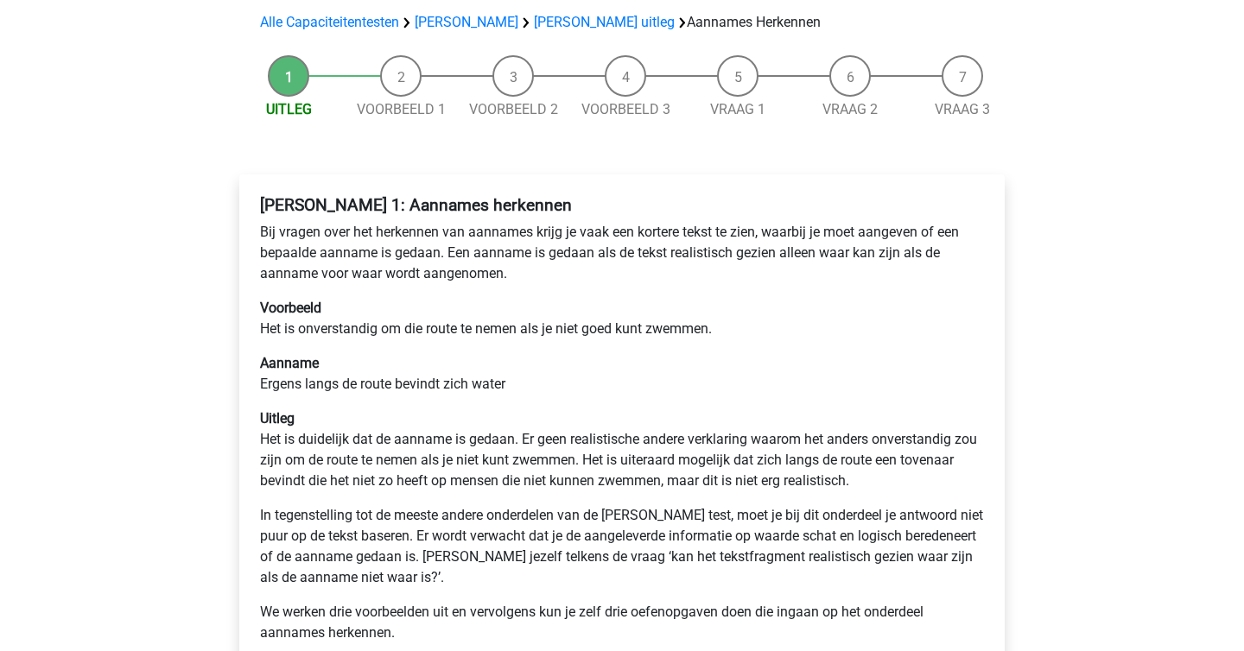
scroll to position [124, 0]
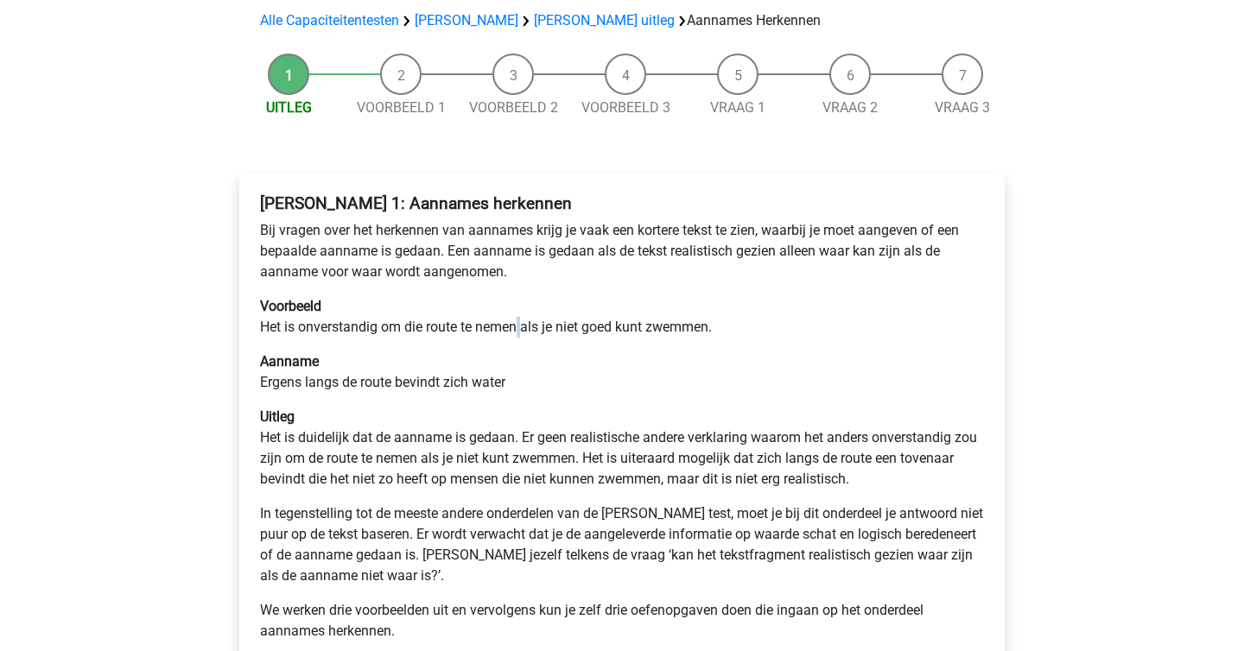
drag, startPoint x: 517, startPoint y: 329, endPoint x: 527, endPoint y: 329, distance: 9.5
click at [527, 329] on p "Voorbeeld Het is onverstandig om die route te nemen als je niet goed kunt zwemm…" at bounding box center [622, 316] width 724 height 41
copy p
click at [527, 329] on p "Voorbeeld Het is onverstandig om die route te nemen als je niet goed kunt zwemm…" at bounding box center [622, 316] width 724 height 41
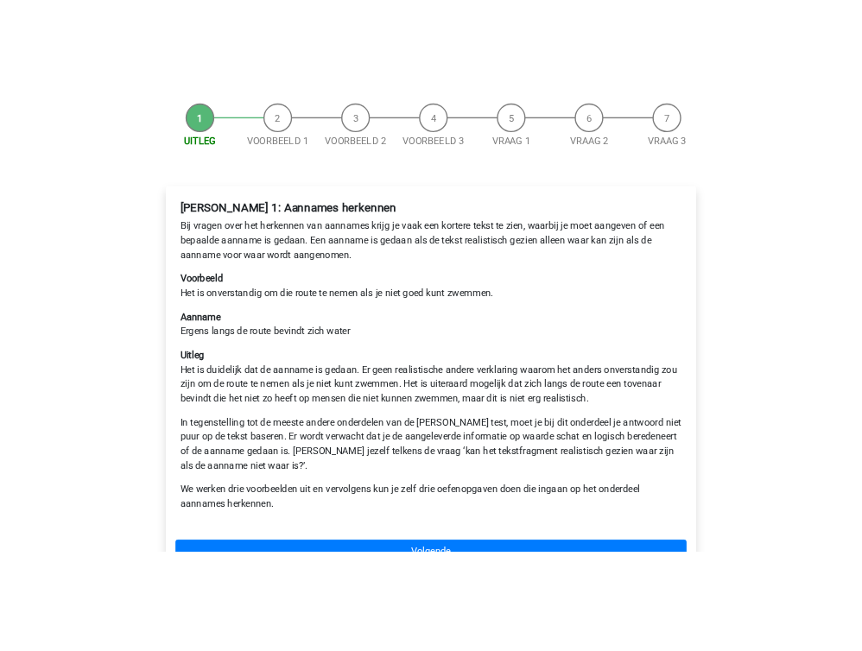
scroll to position [194, 0]
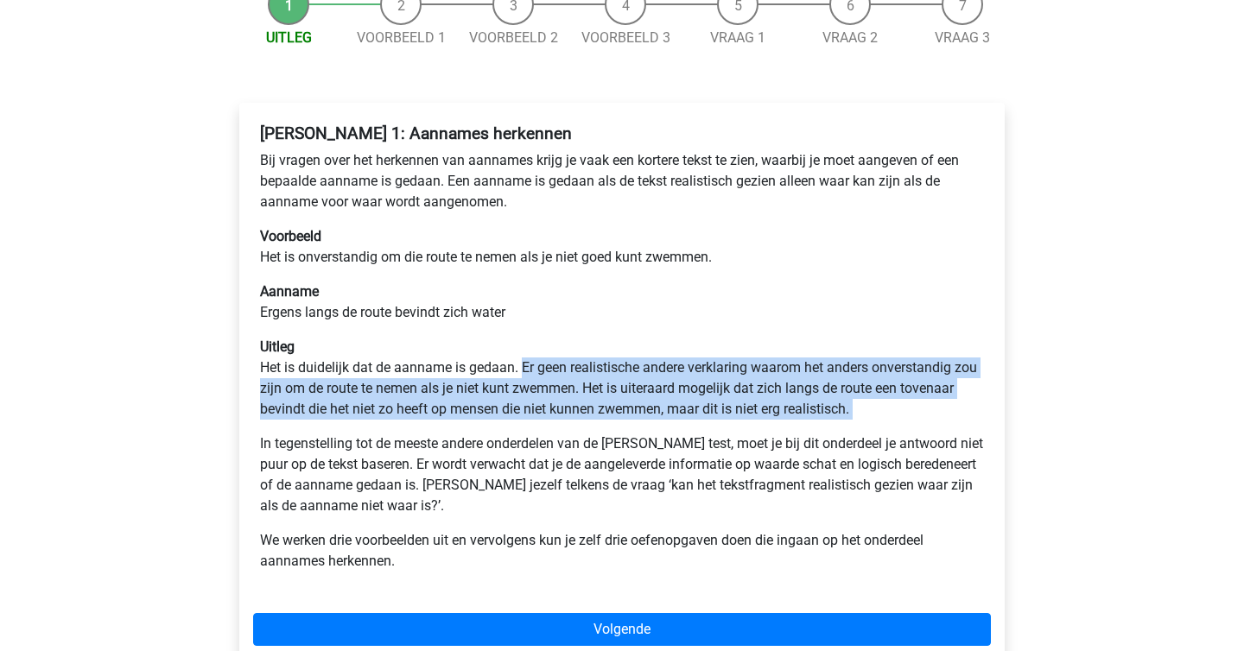
drag, startPoint x: 525, startPoint y: 367, endPoint x: 975, endPoint y: 427, distance: 454.0
click at [975, 427] on div "[PERSON_NAME] 1: Aannames herkennen Bij vragen over het herkennen van aannames …" at bounding box center [622, 355] width 738 height 476
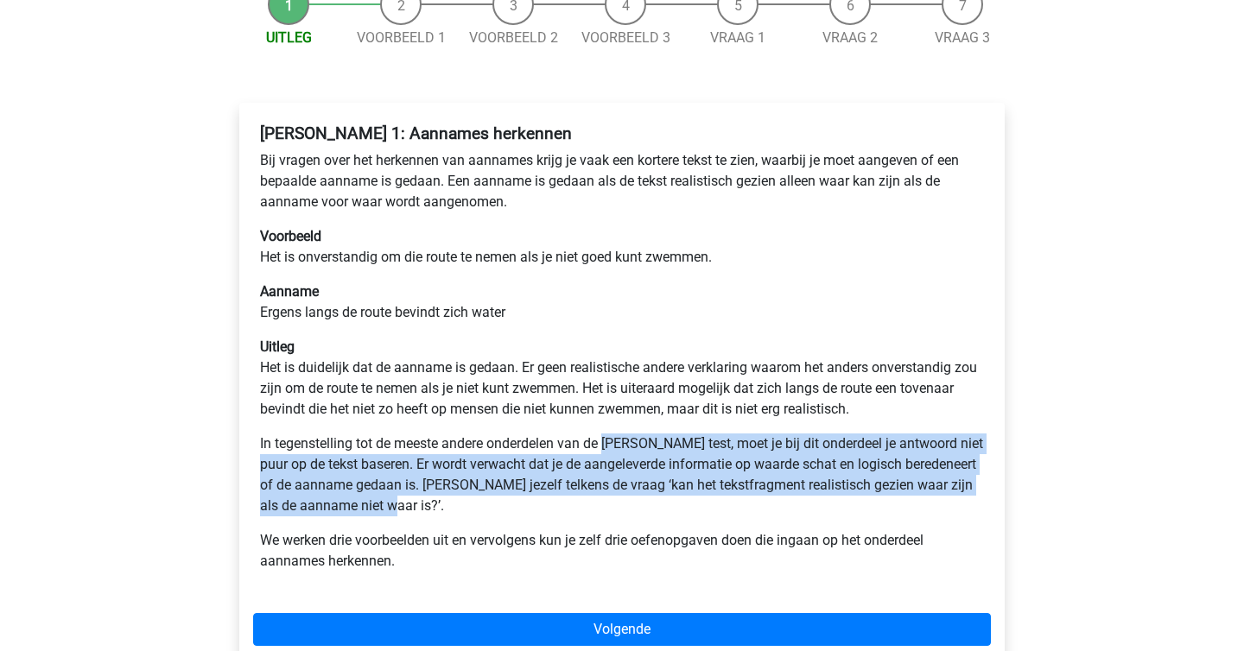
drag, startPoint x: 620, startPoint y: 503, endPoint x: 606, endPoint y: 449, distance: 55.5
click at [606, 449] on p "In tegenstelling tot de meeste andere onderdelen van de [PERSON_NAME] test, moe…" at bounding box center [622, 475] width 724 height 83
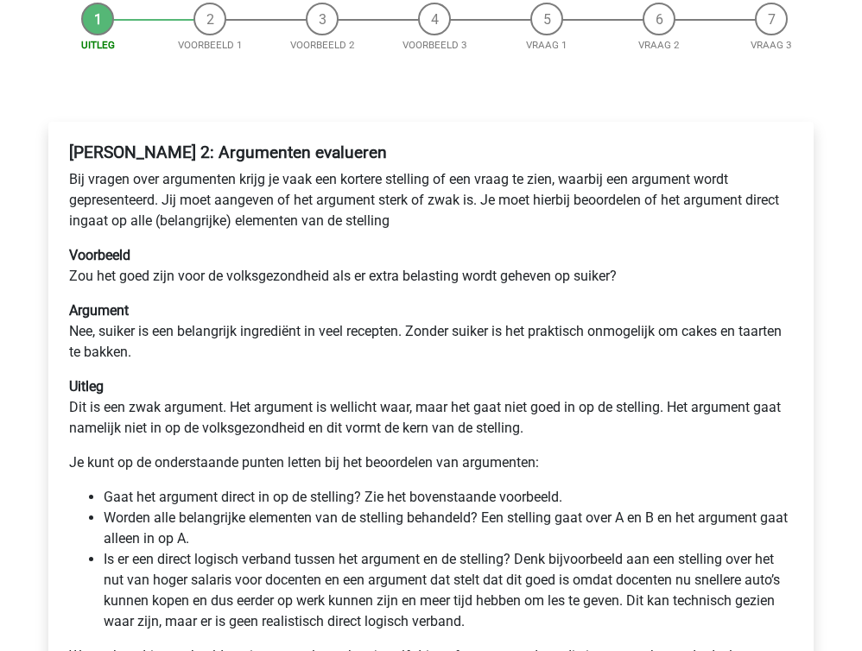
scroll to position [178, 0]
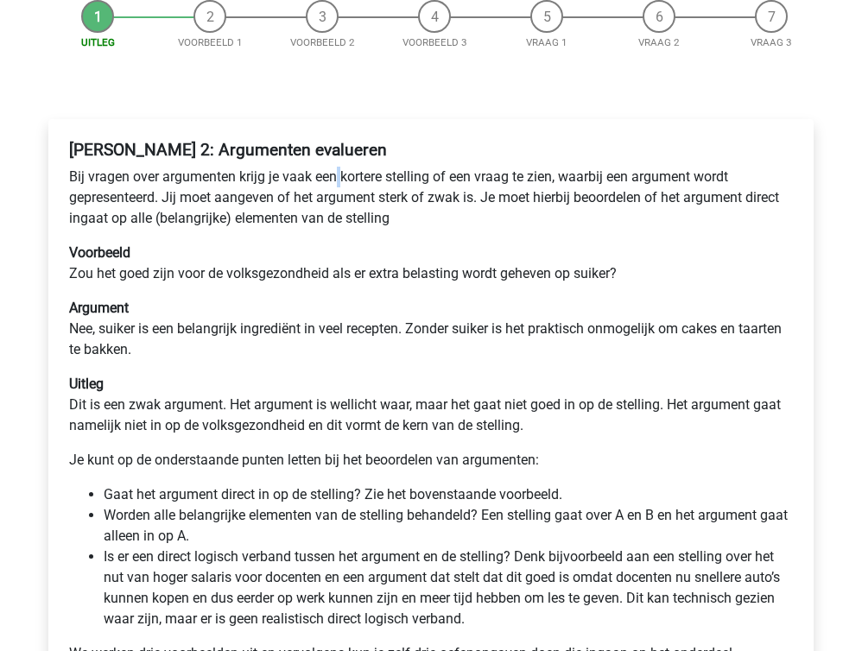
click at [338, 178] on p "Bij vragen over argumenten krijg je vaak een kortere stelling of een vraag te z…" at bounding box center [431, 198] width 724 height 62
copy p
click at [338, 178] on p "Bij vragen over argumenten krijg je vaak een kortere stelling of een vraag te z…" at bounding box center [431, 198] width 724 height 62
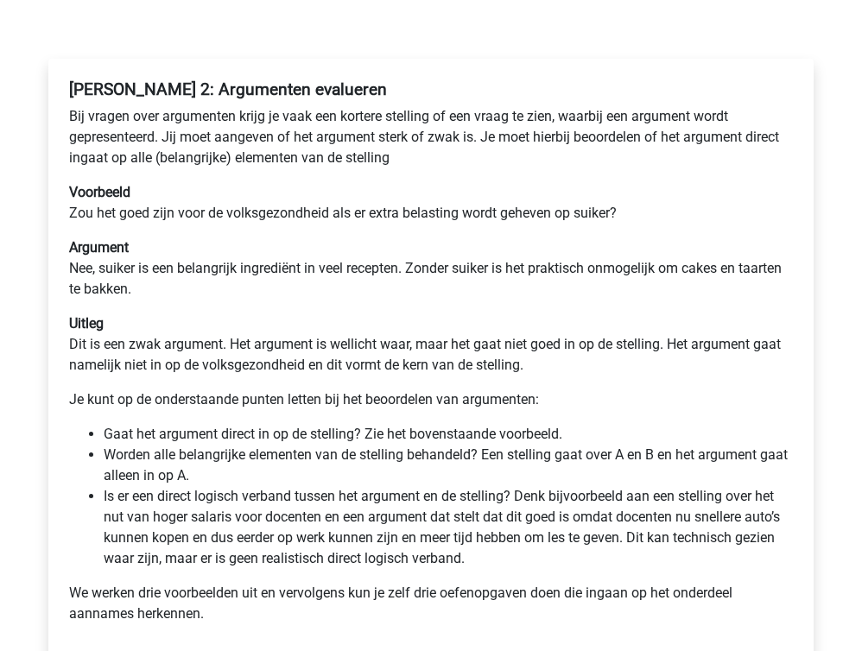
scroll to position [263, 0]
